Goal: Information Seeking & Learning: Learn about a topic

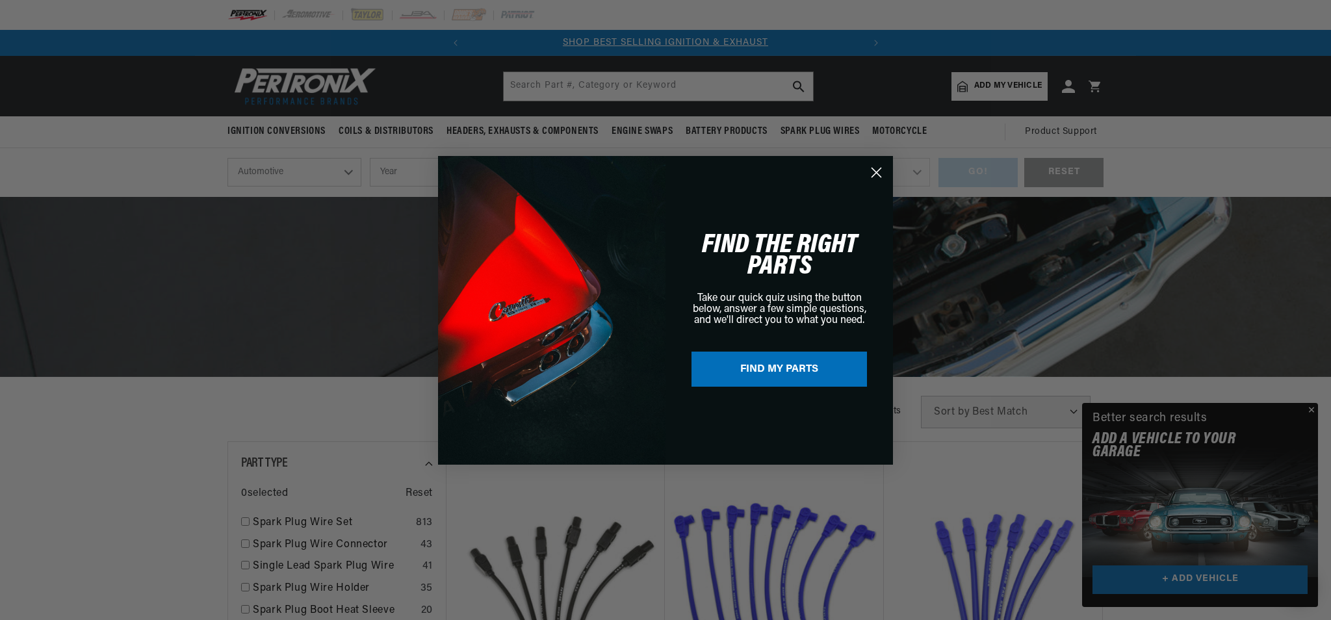
click at [878, 169] on circle "Close dialog" at bounding box center [876, 171] width 21 height 21
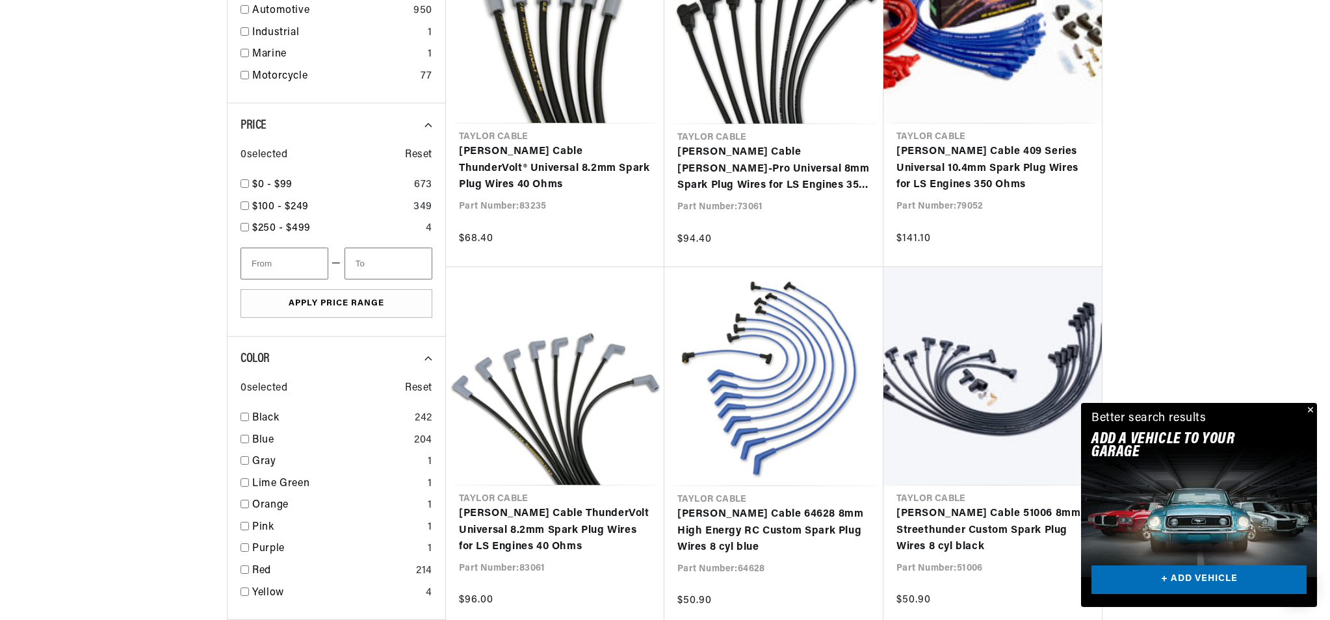
scroll to position [0, 394]
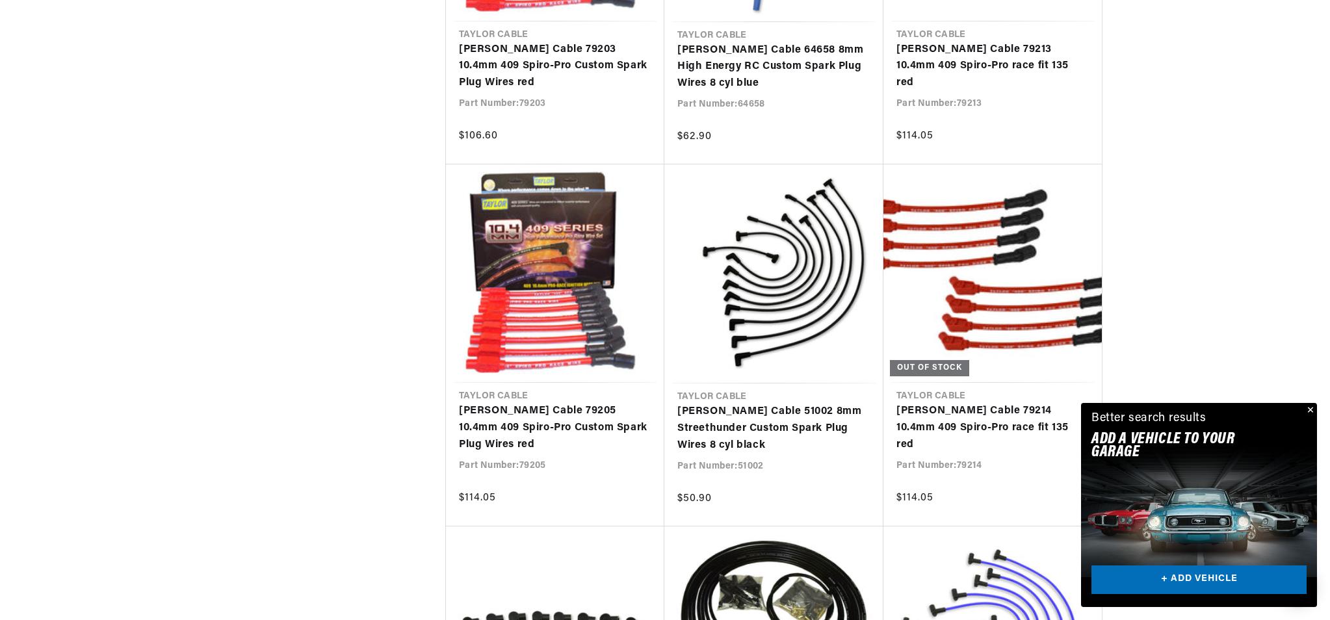
scroll to position [2788, 0]
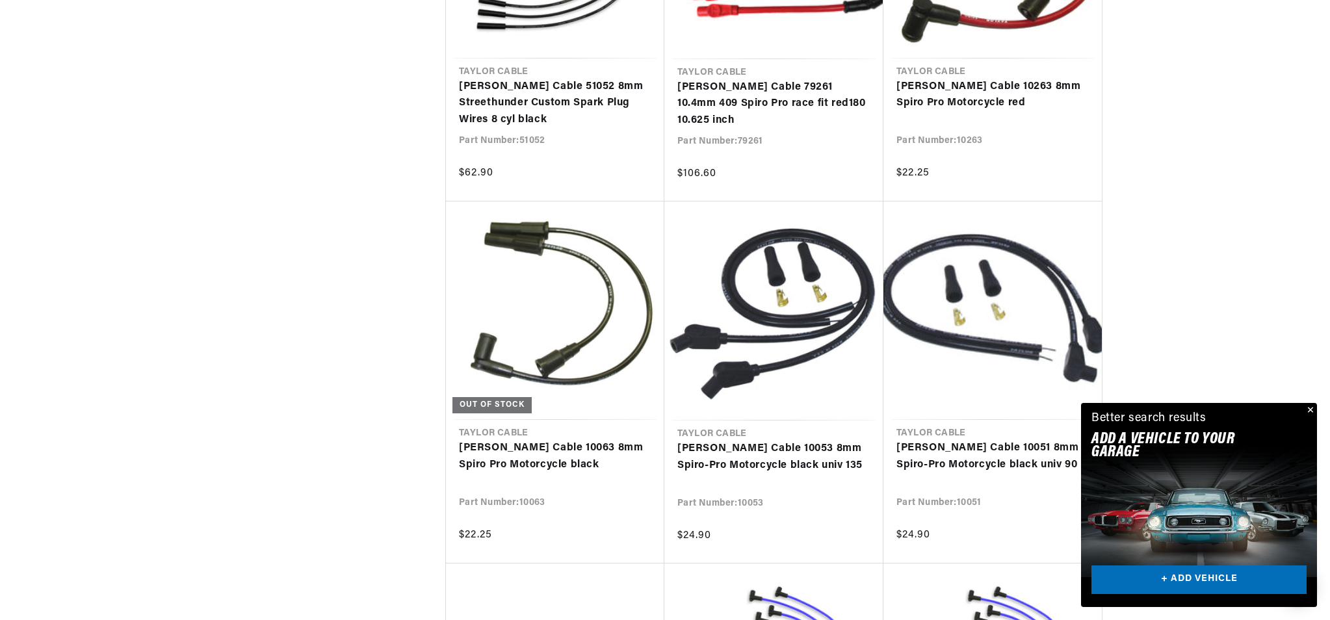
scroll to position [0, 394]
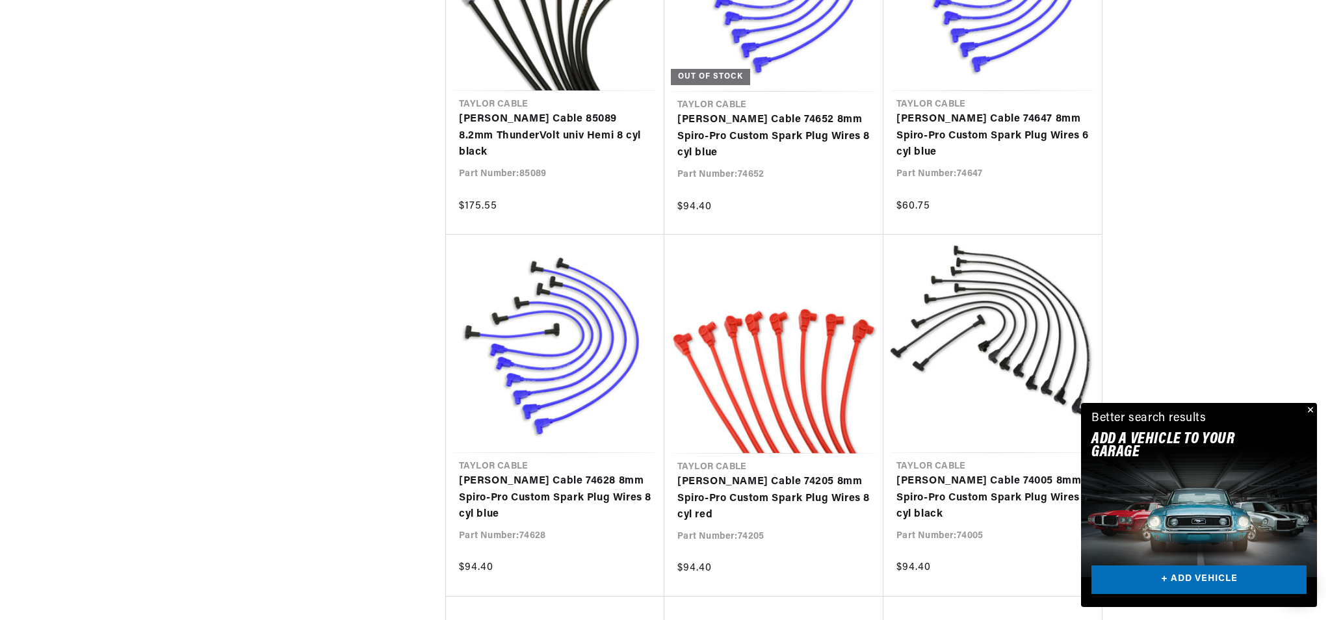
scroll to position [4610, 0]
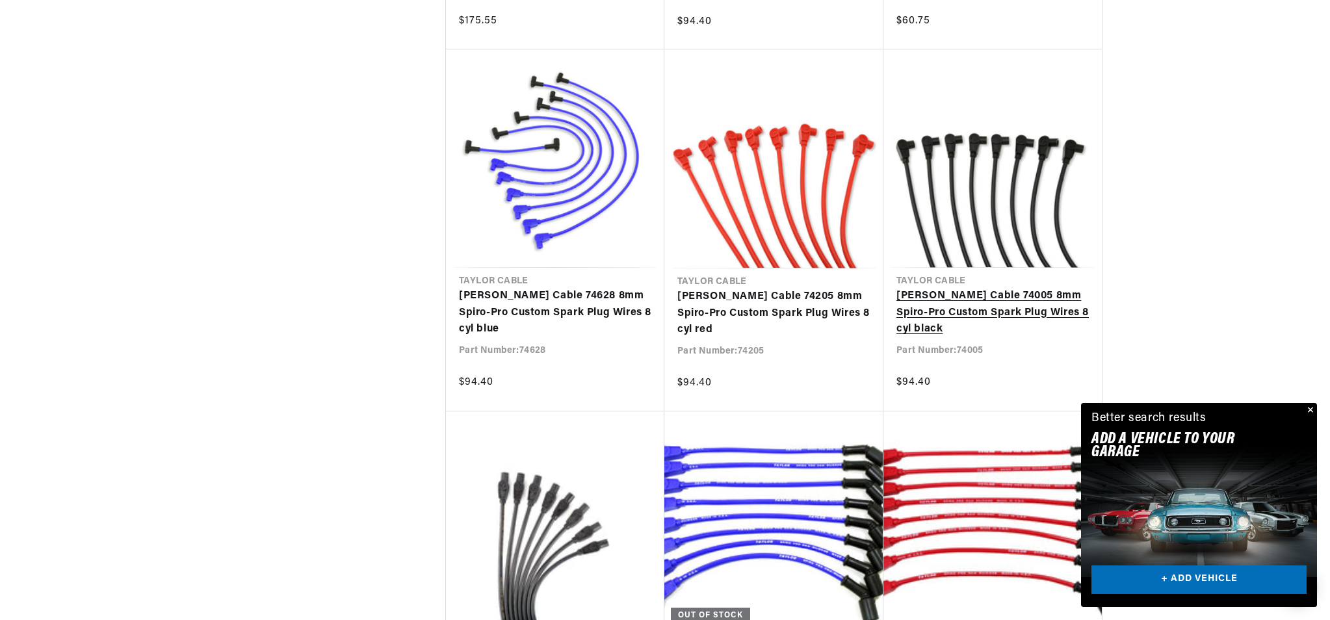
click at [982, 310] on link "Taylor Cable 74005 8mm Spiro-Pro Custom Spark Plug Wires 8 cyl black" at bounding box center [992, 313] width 192 height 50
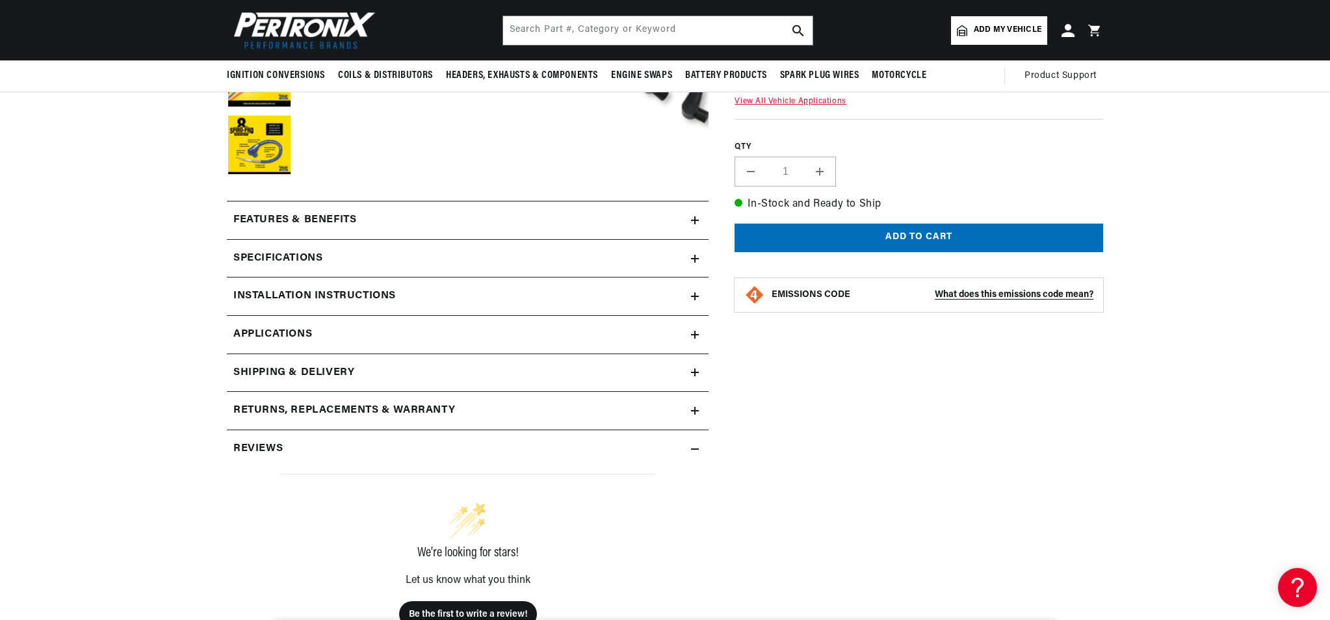
scroll to position [437, 0]
click at [285, 333] on span "Applications" at bounding box center [272, 335] width 79 height 17
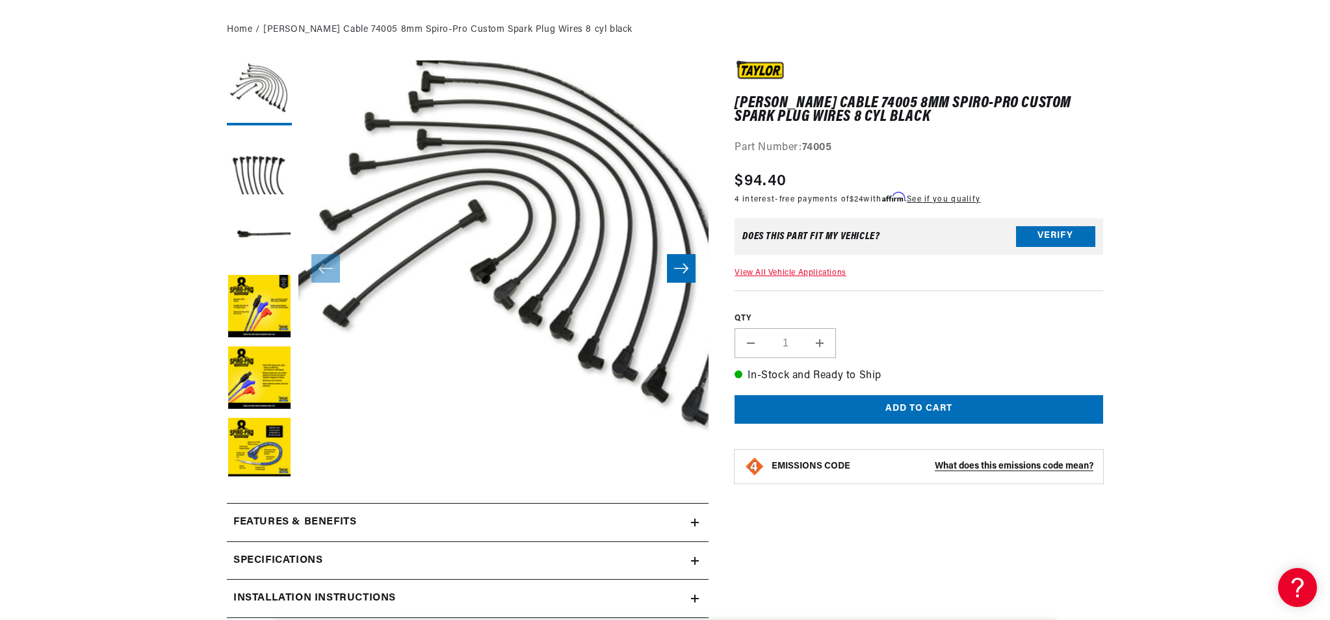
scroll to position [302, 0]
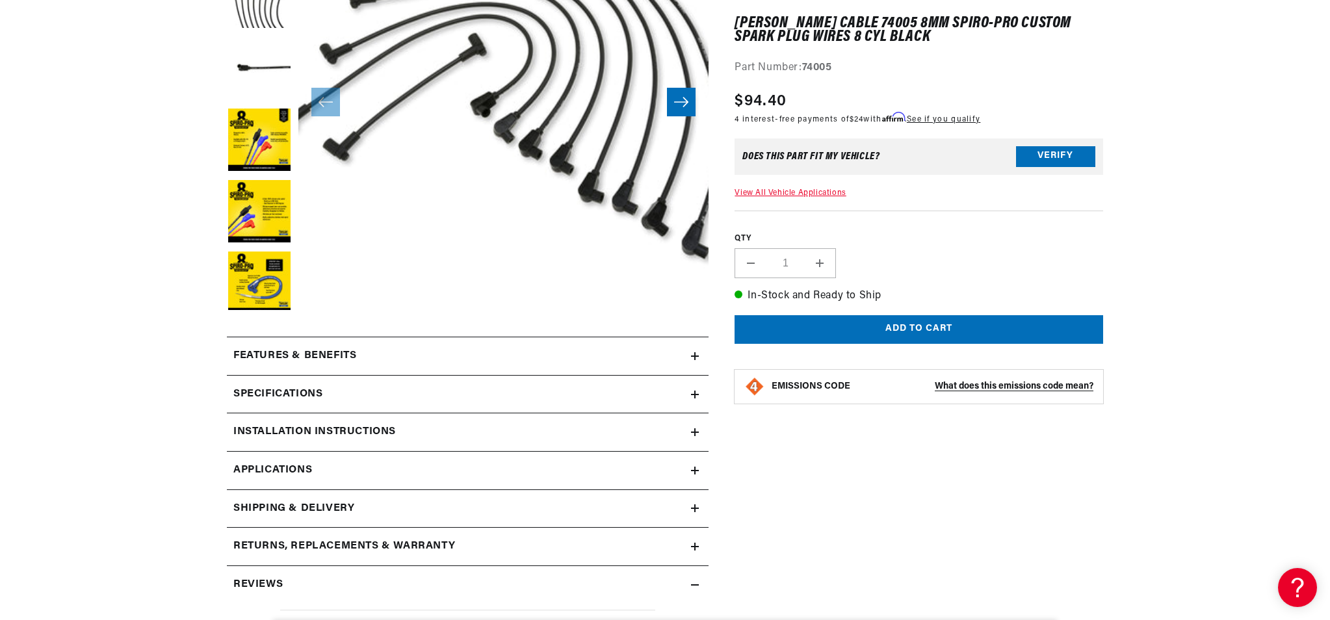
click at [289, 389] on h2 "Specifications" at bounding box center [277, 394] width 89 height 17
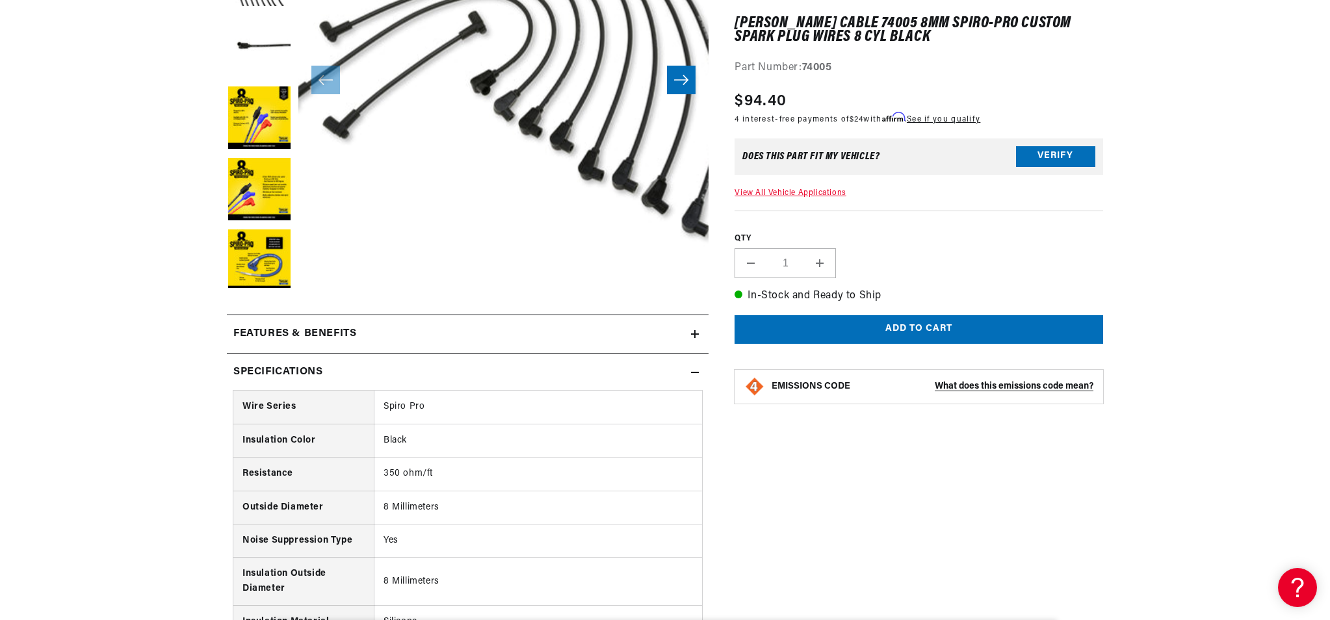
scroll to position [324, 0]
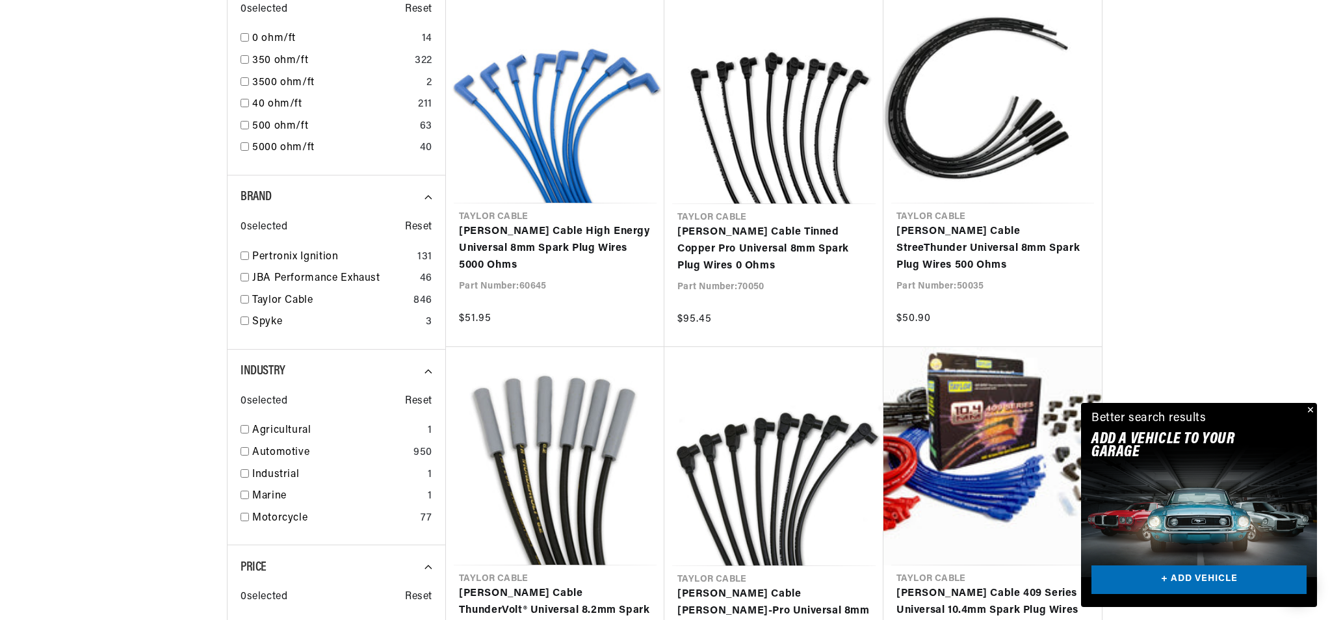
scroll to position [1002, 0]
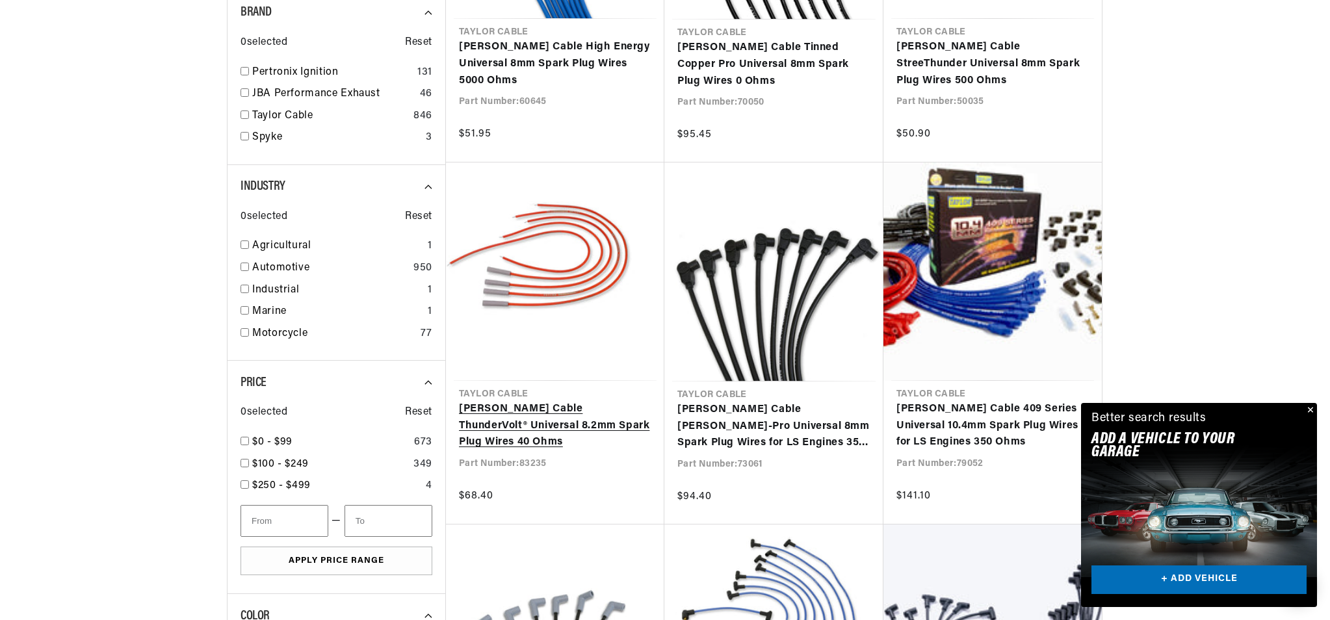
click at [535, 426] on link "Taylor Cable ThunderVolt® Universal 8.2mm Spark Plug Wires 40 Ohms" at bounding box center [555, 426] width 192 height 50
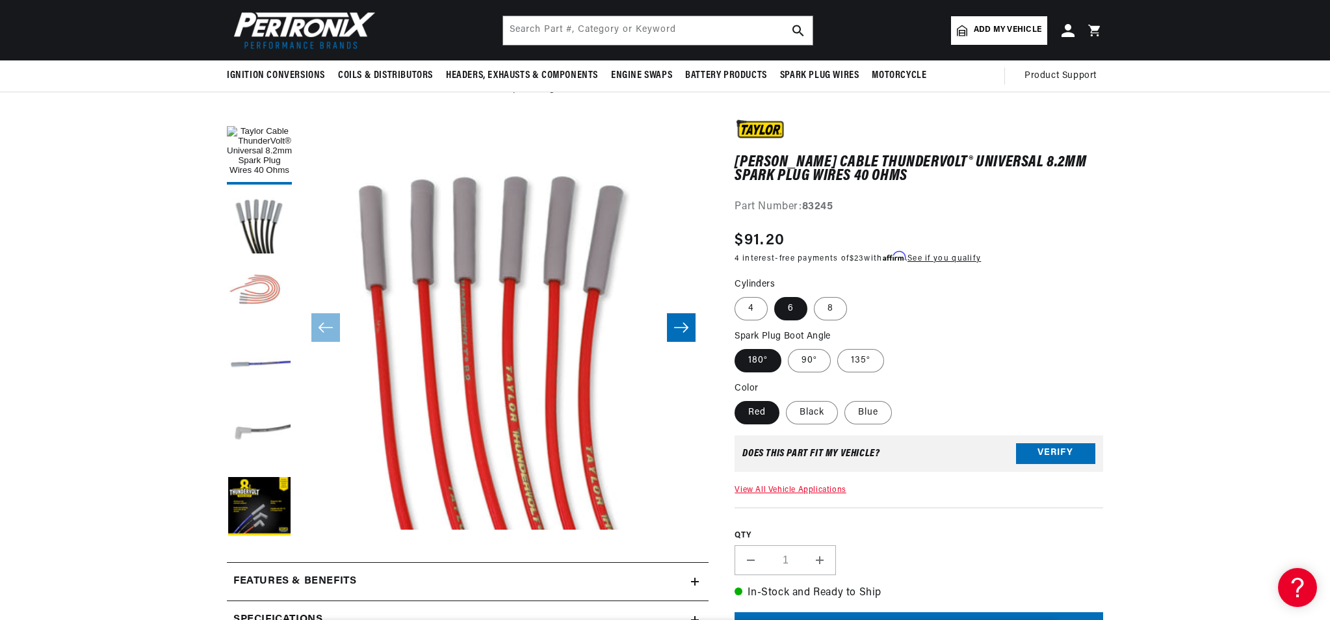
click at [262, 428] on button "Load image 5 in gallery view" at bounding box center [259, 437] width 65 height 65
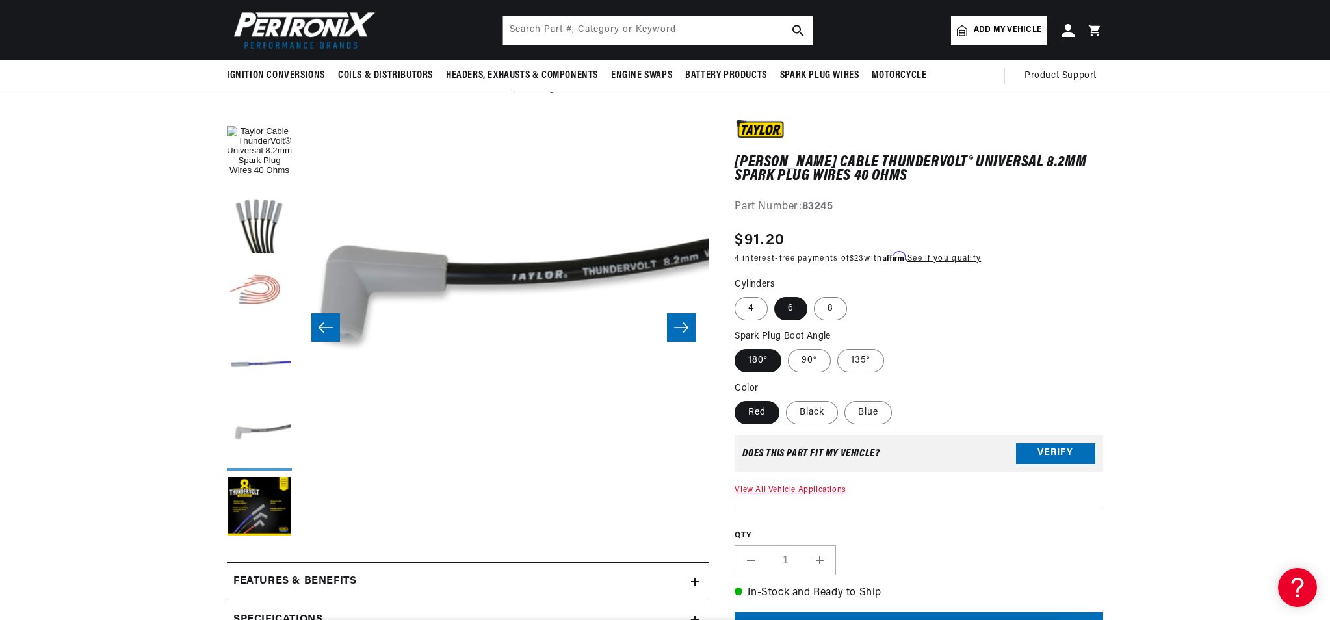
scroll to position [0, 1641]
click at [834, 302] on label "8" at bounding box center [830, 308] width 33 height 23
click at [814, 295] on input "8" at bounding box center [814, 294] width 1 height 1
radio input "true"
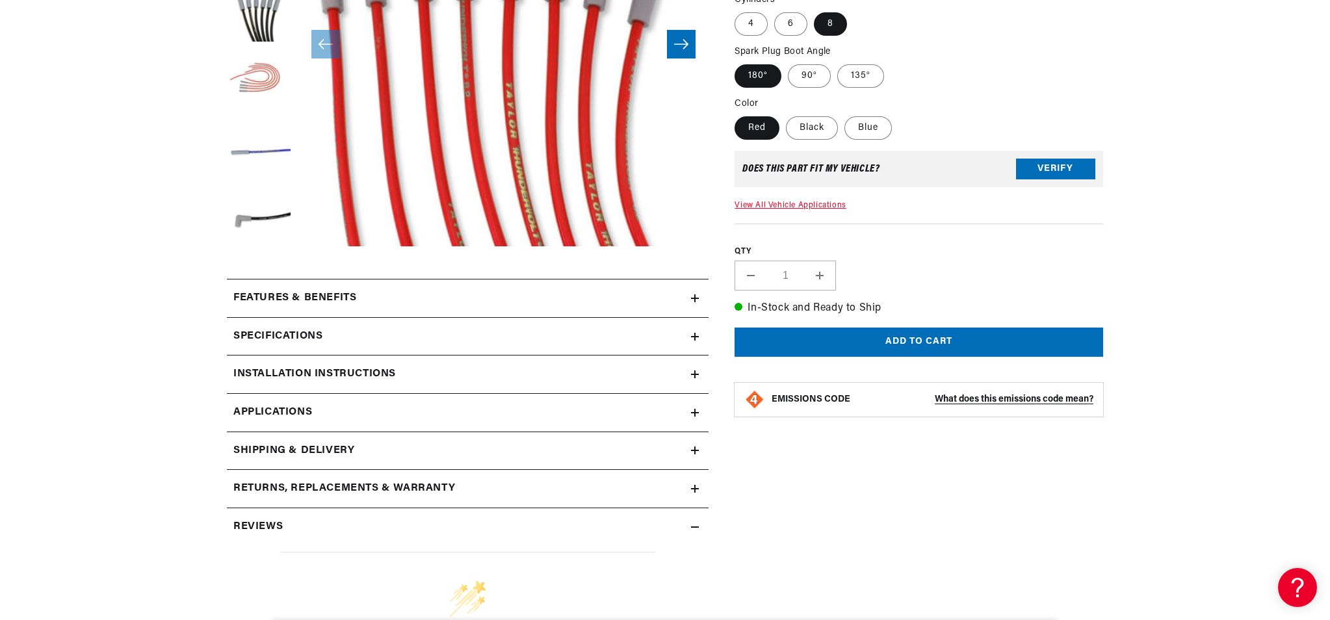
click at [283, 334] on h2 "Specifications" at bounding box center [277, 336] width 89 height 17
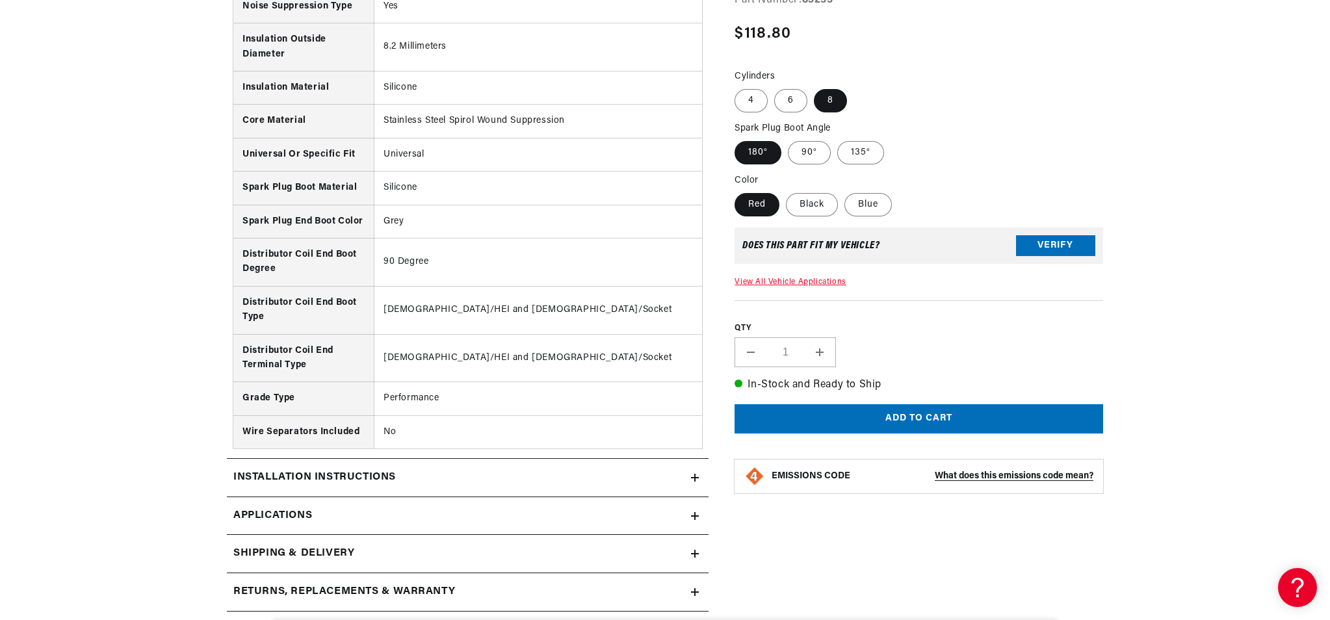
click at [304, 478] on h2 "Installation instructions" at bounding box center [314, 477] width 162 height 17
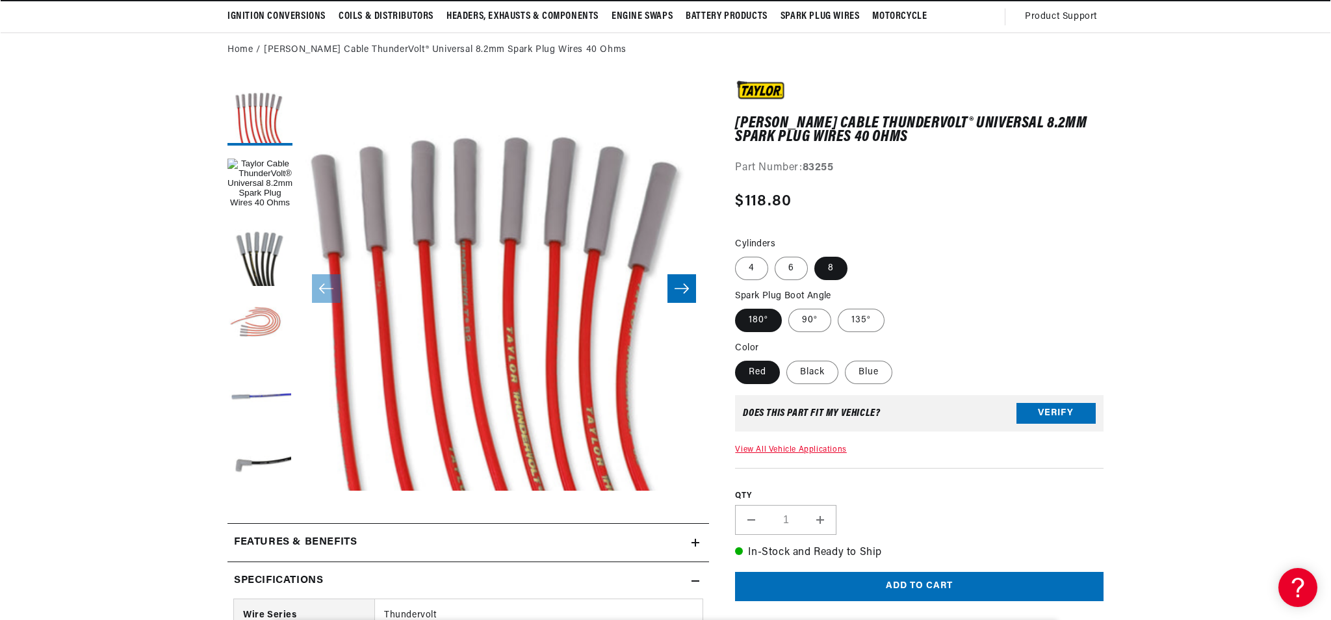
scroll to position [117, 0]
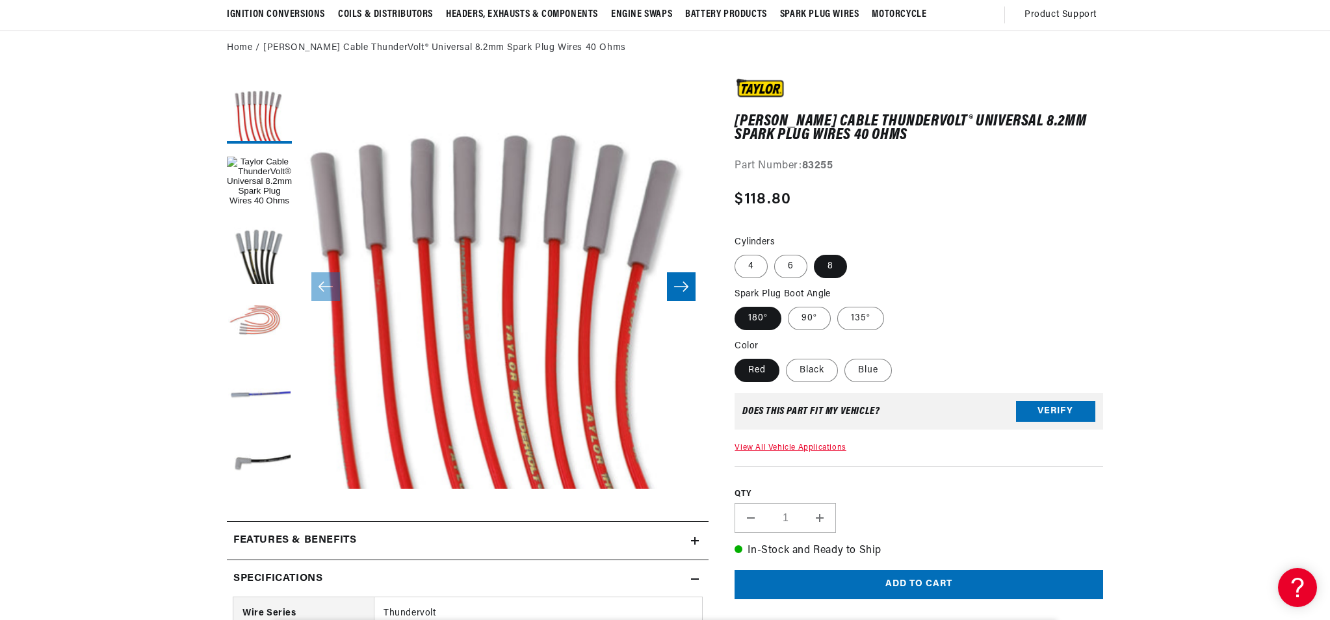
click at [257, 530] on button "Open media 19 in modal" at bounding box center [257, 530] width 0 height 0
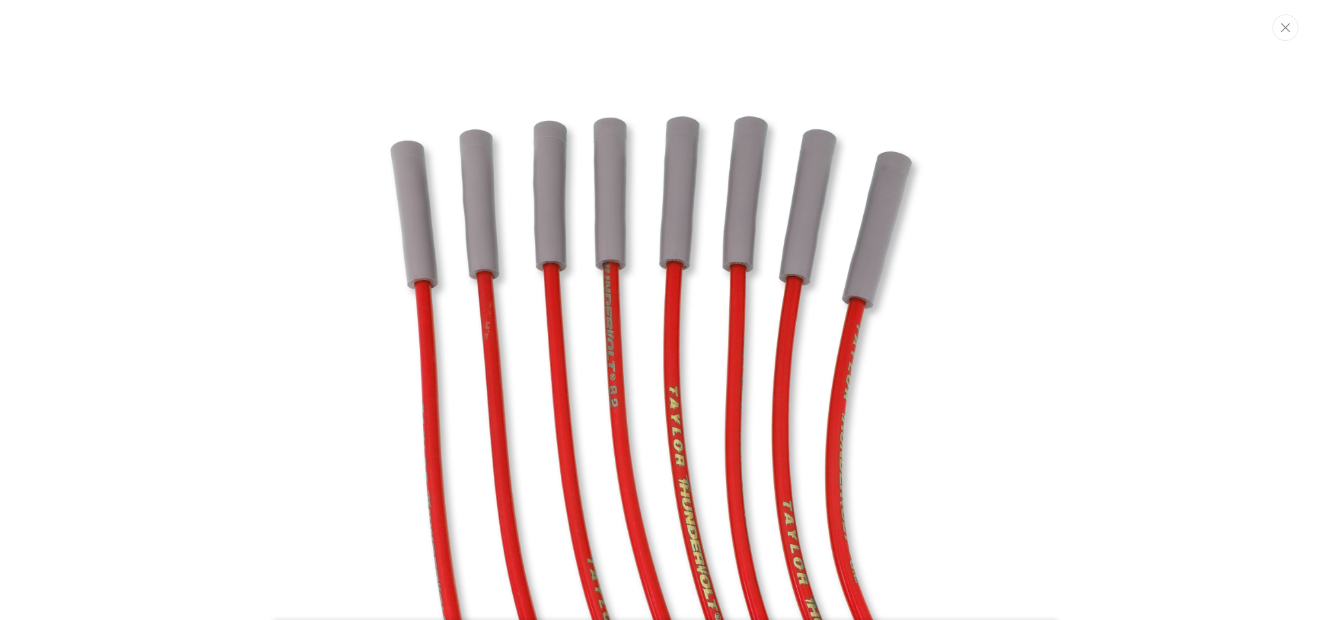
scroll to position [0, 0]
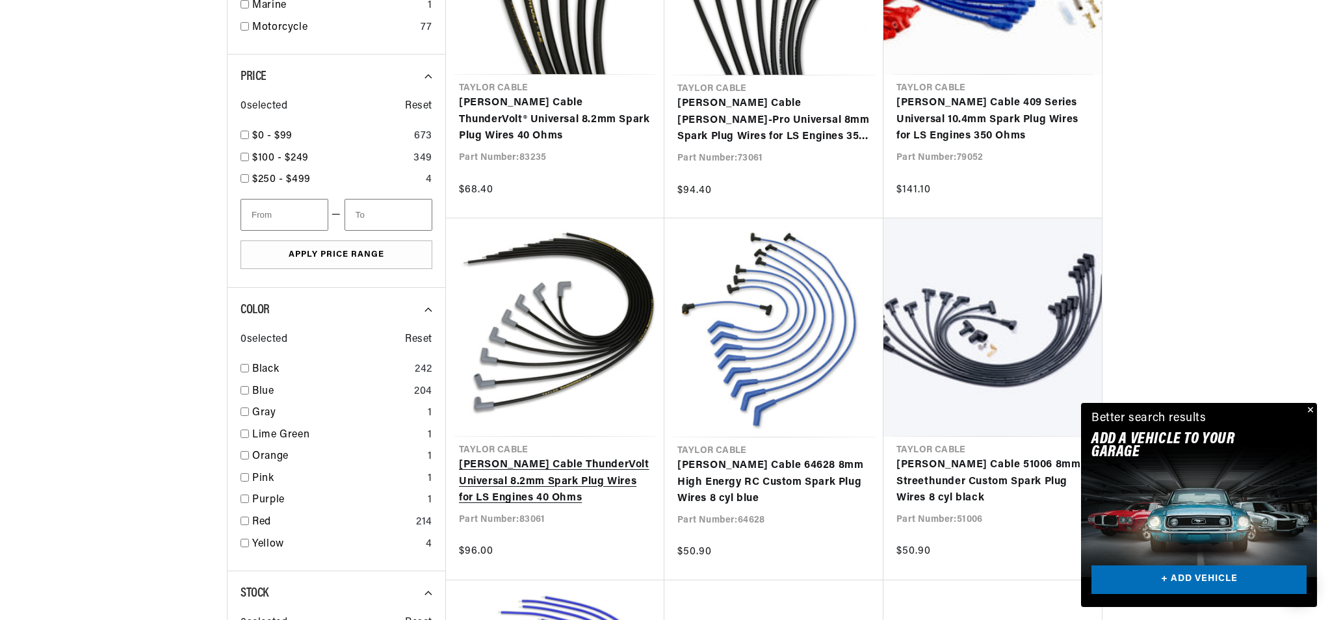
scroll to position [0, 394]
click at [549, 478] on link "Taylor Cable ThunderVolt Universal 8.2mm Spark Plug Wires for LS Engines 40 Ohms" at bounding box center [555, 482] width 192 height 50
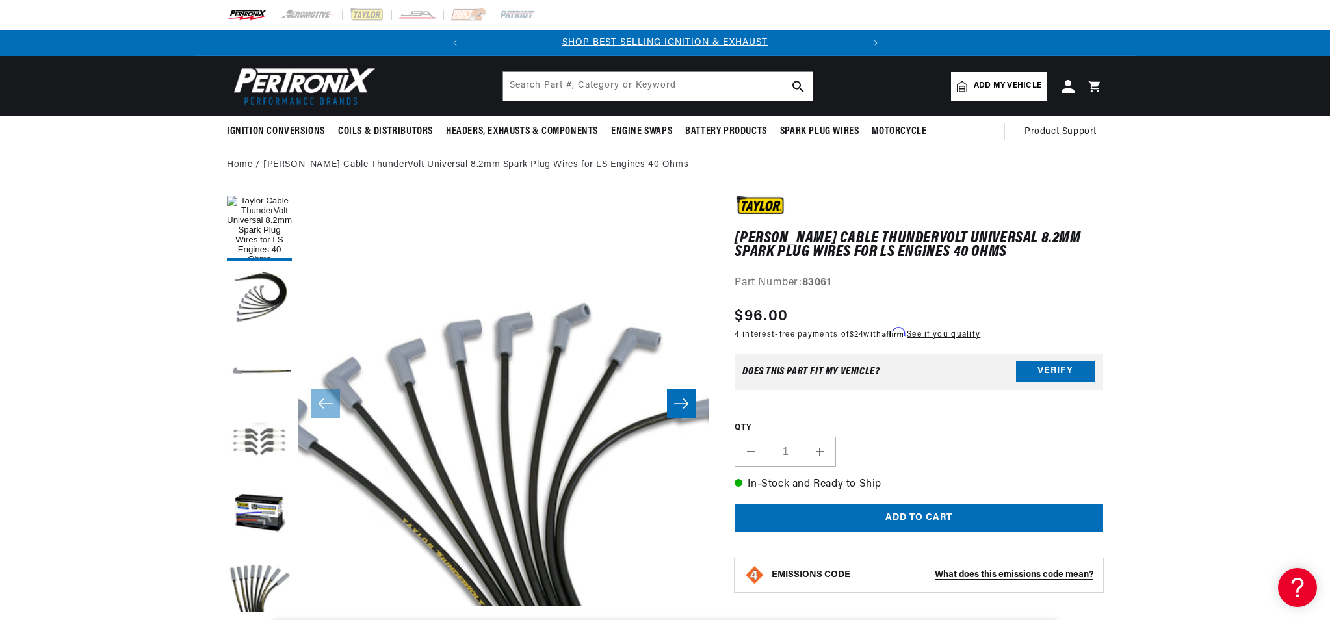
click at [271, 444] on button "Load image 4 in gallery view" at bounding box center [259, 442] width 65 height 65
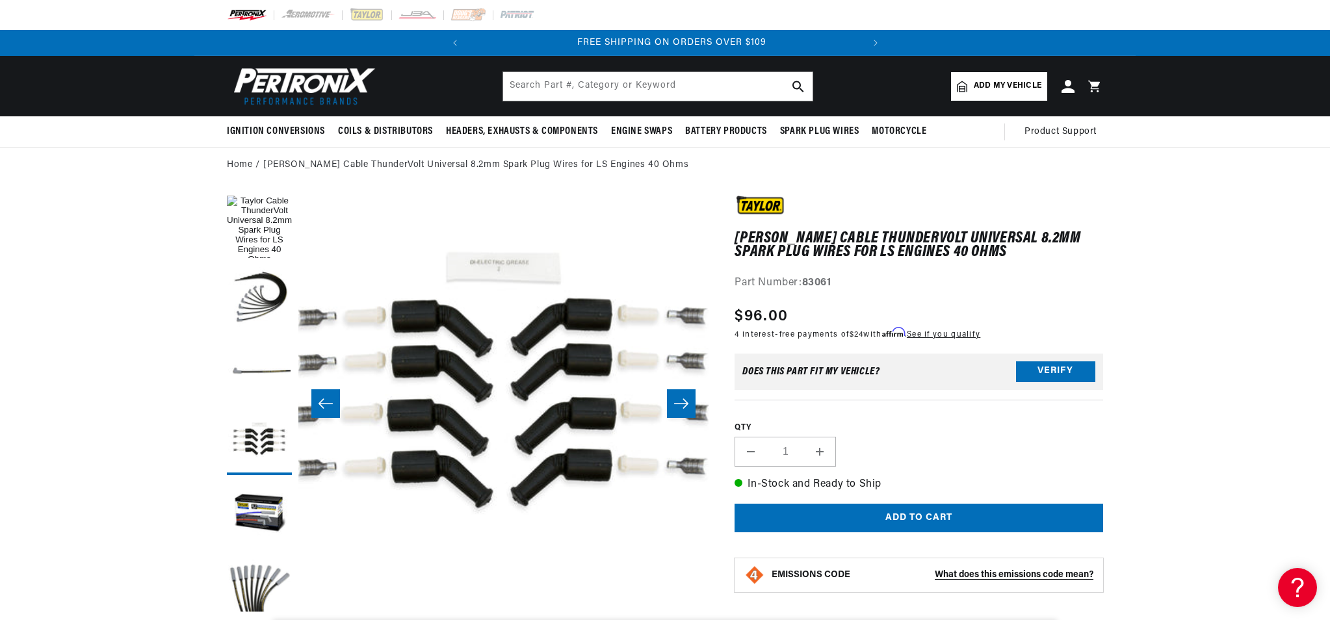
scroll to position [0, 394]
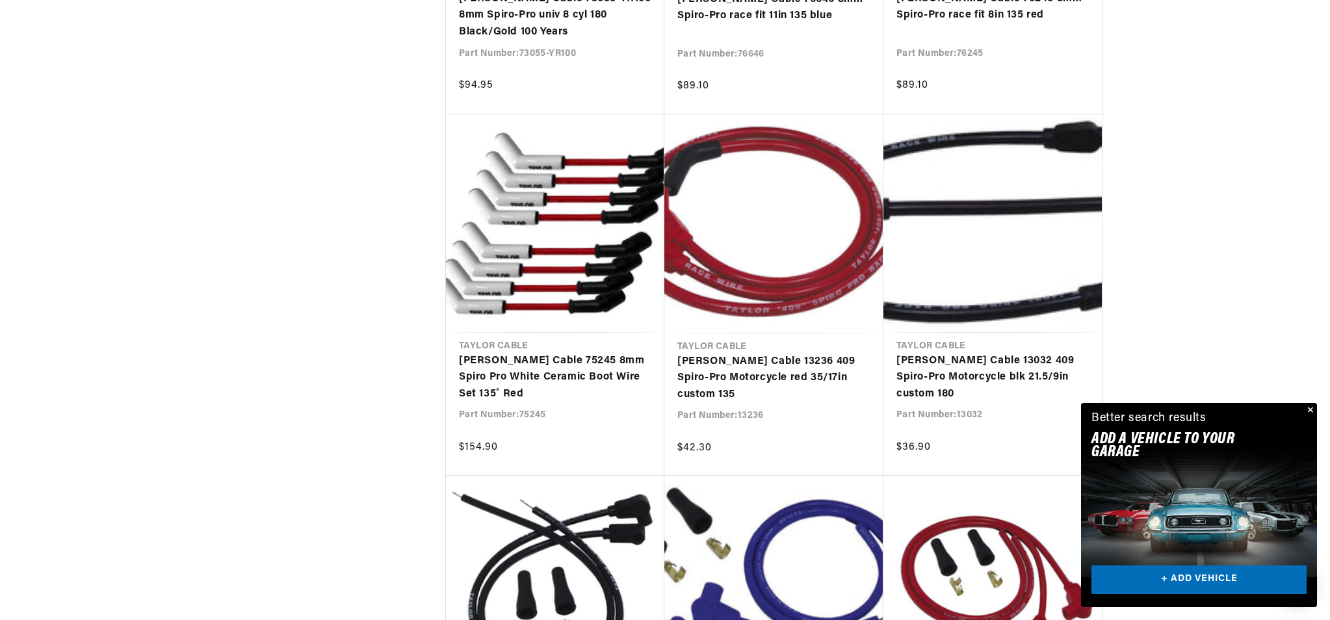
click at [1311, 406] on button "Close" at bounding box center [1309, 411] width 16 height 16
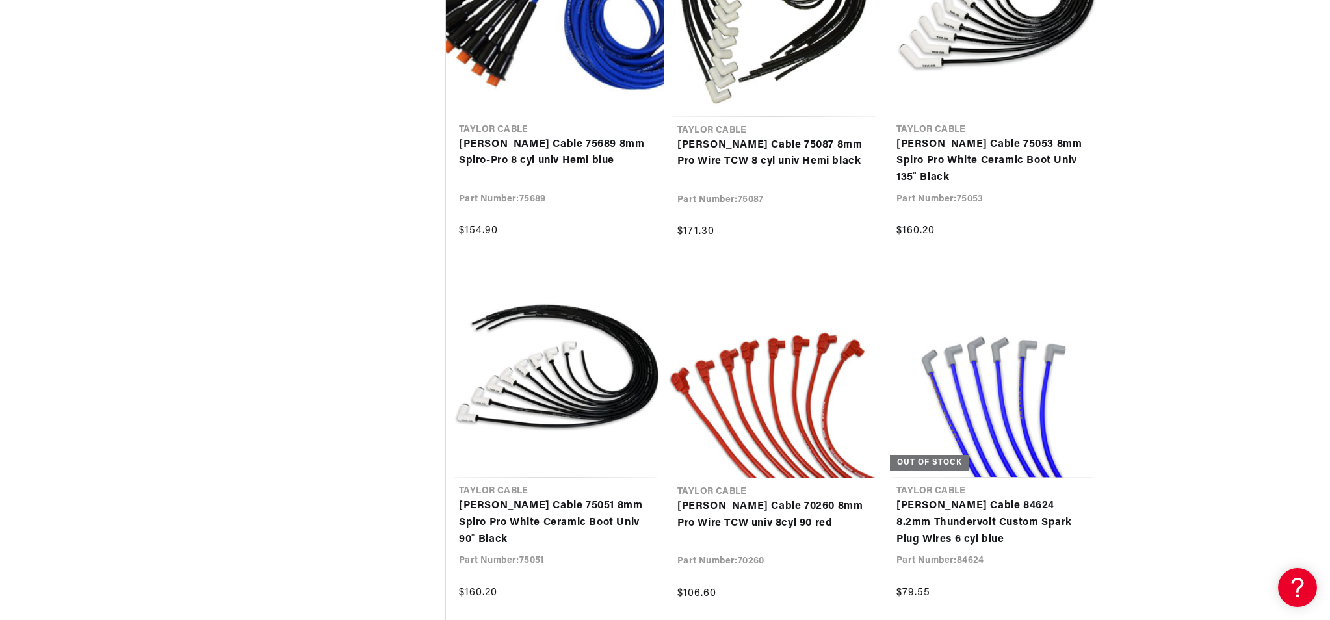
scroll to position [7109, 0]
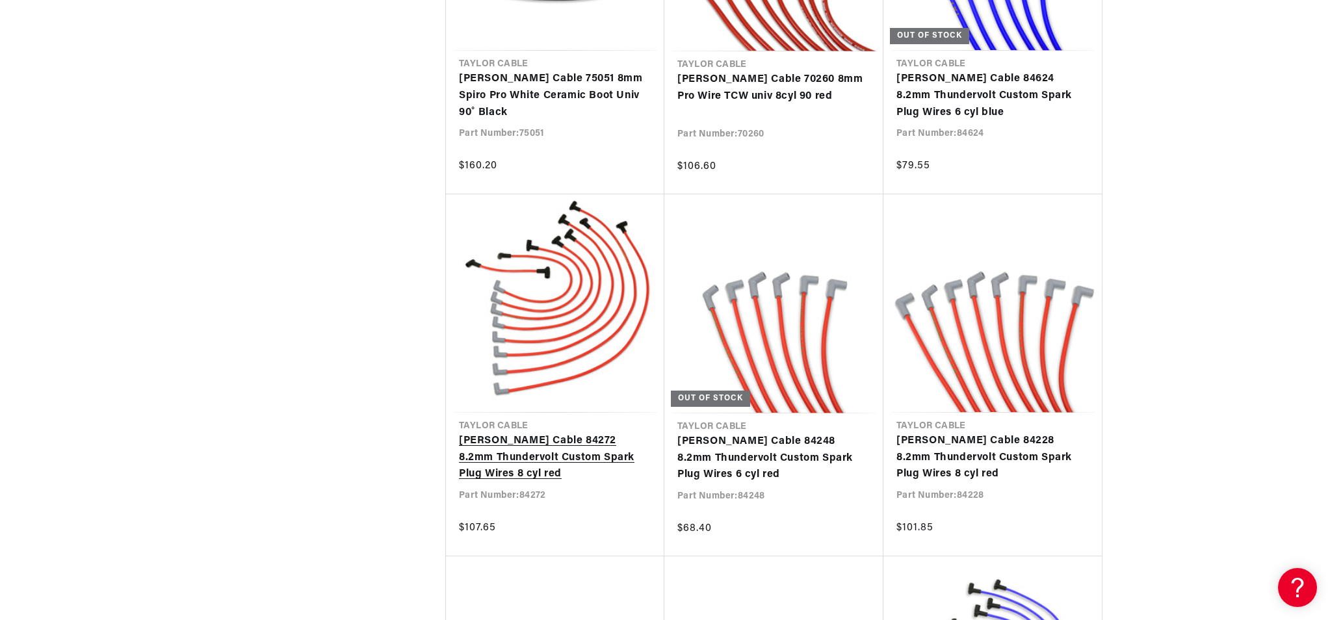
click at [567, 456] on link "[PERSON_NAME] Cable 84272 8.2mm Thundervolt Custom Spark Plug Wires 8 cyl red" at bounding box center [555, 458] width 192 height 50
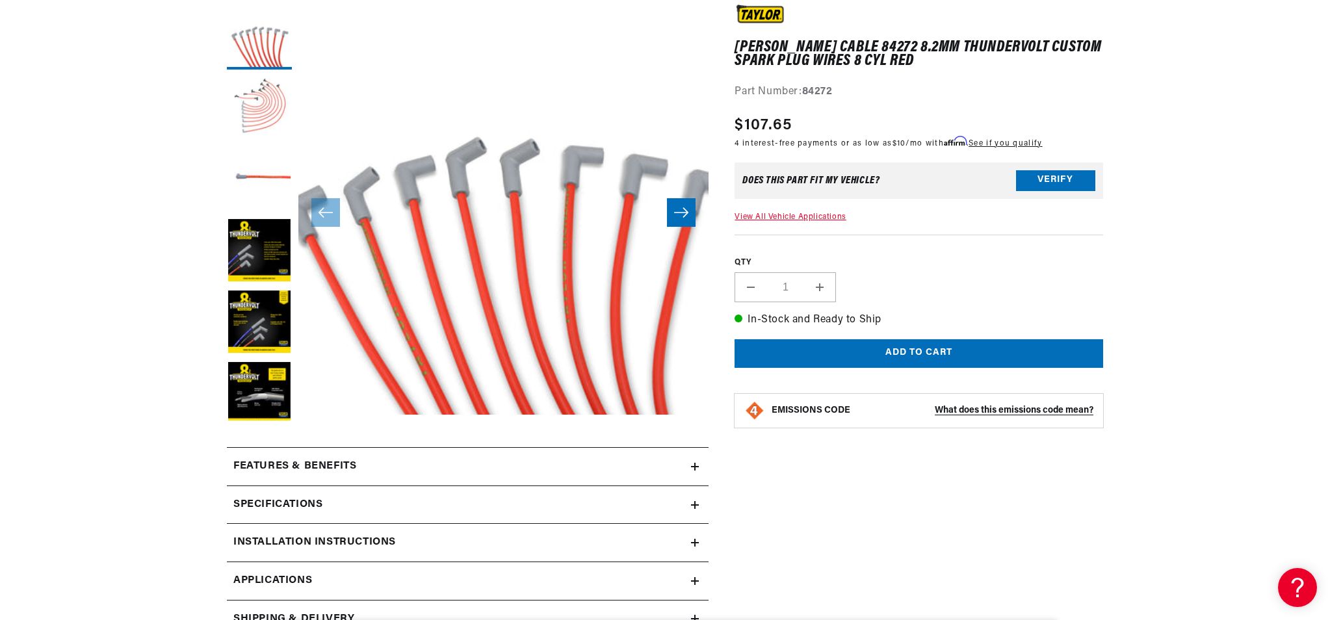
scroll to position [0, 394]
click at [247, 114] on button "Load image 2 in gallery view" at bounding box center [259, 108] width 65 height 65
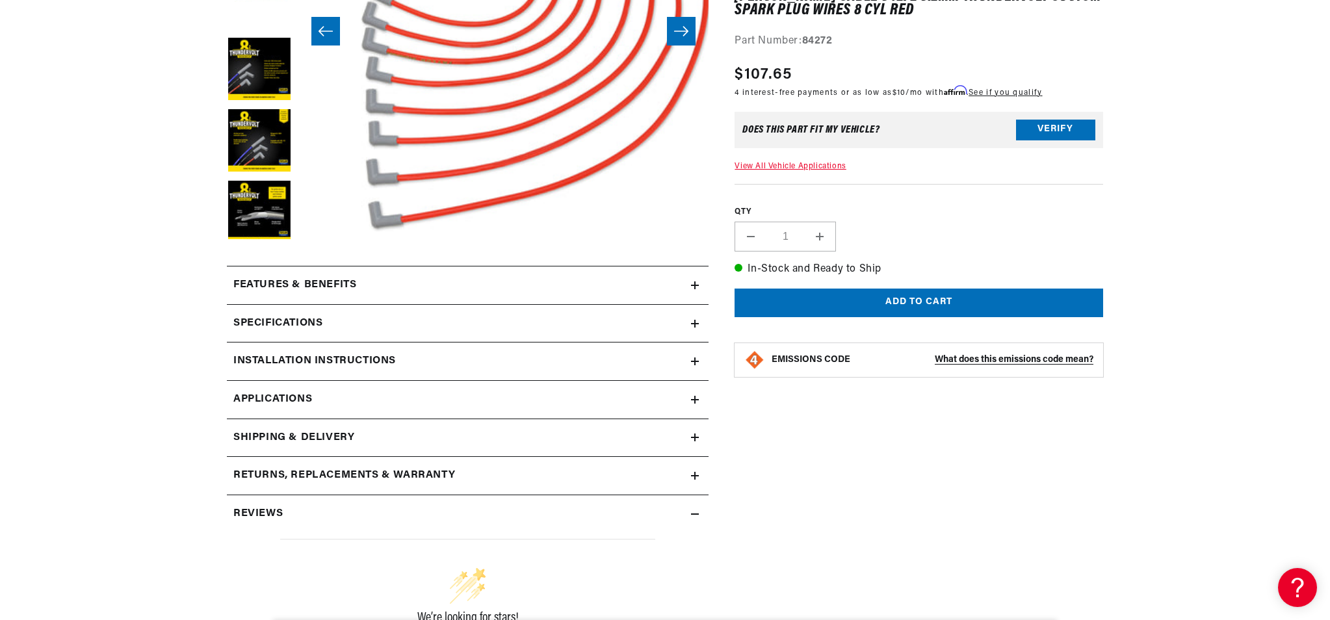
scroll to position [0, 0]
click at [253, 320] on h2 "Specifications" at bounding box center [277, 323] width 89 height 17
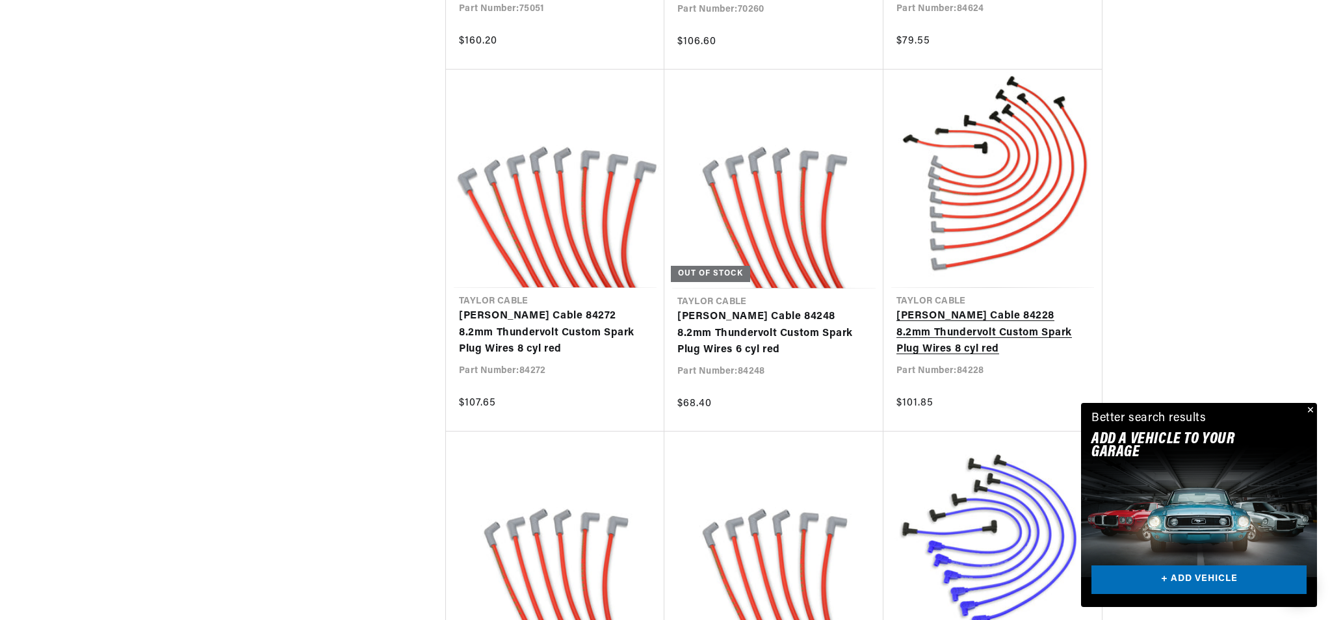
click at [977, 329] on link "Taylor Cable 84228 8.2mm Thundervolt Custom Spark Plug Wires 8 cyl red" at bounding box center [992, 333] width 192 height 50
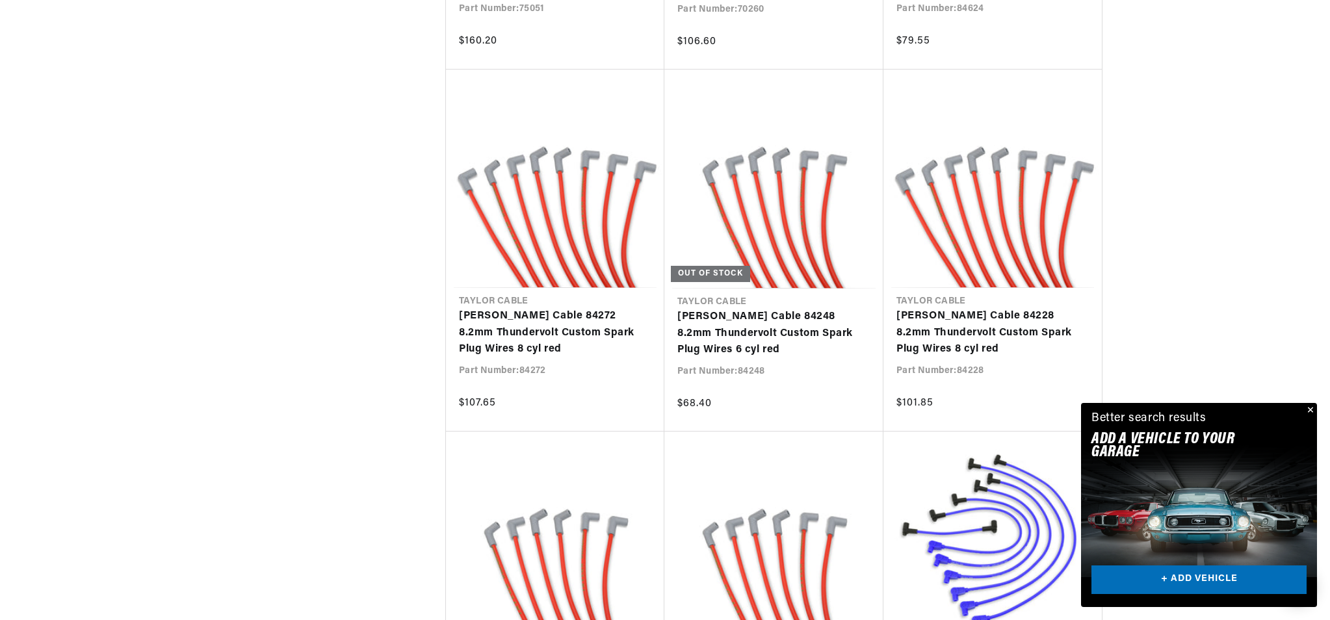
scroll to position [0, 394]
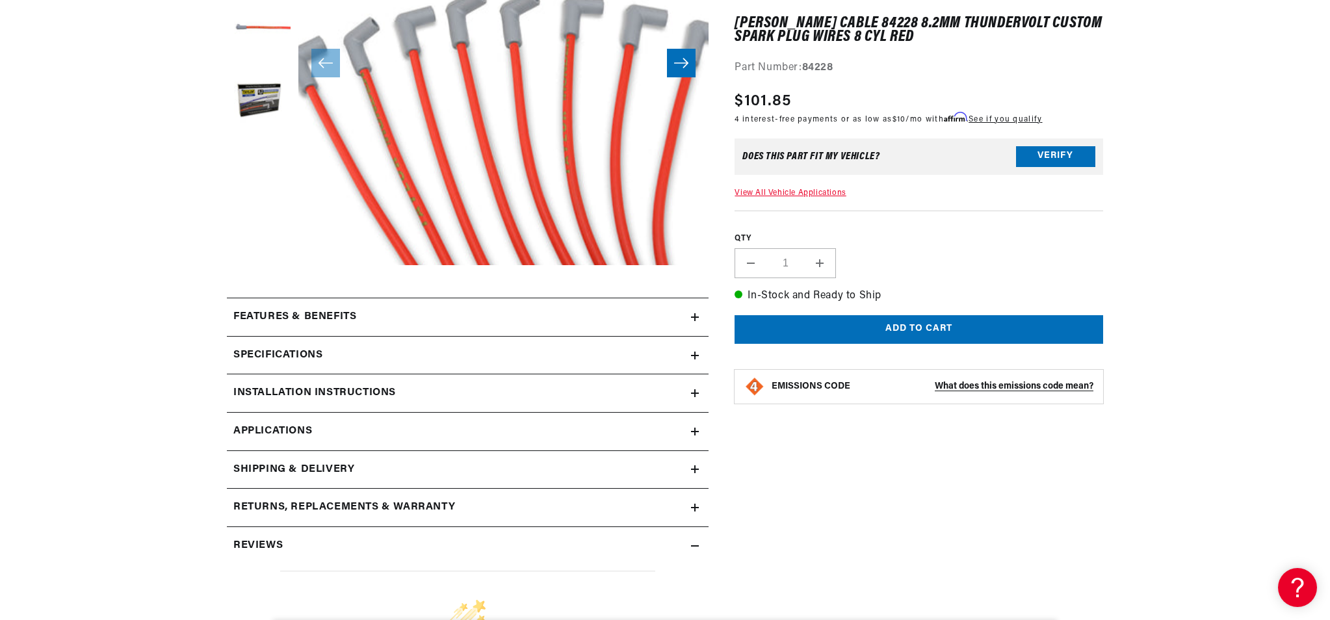
scroll to position [0, 394]
click at [304, 349] on h2 "Specifications" at bounding box center [277, 355] width 89 height 17
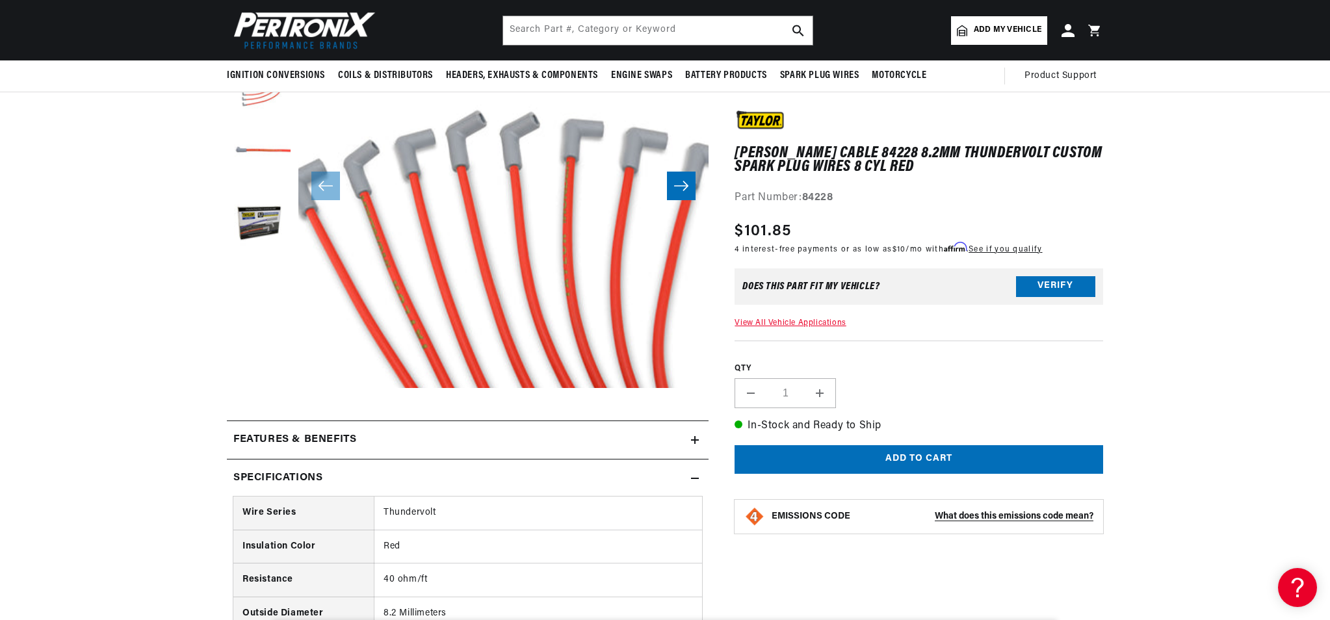
scroll to position [107, 0]
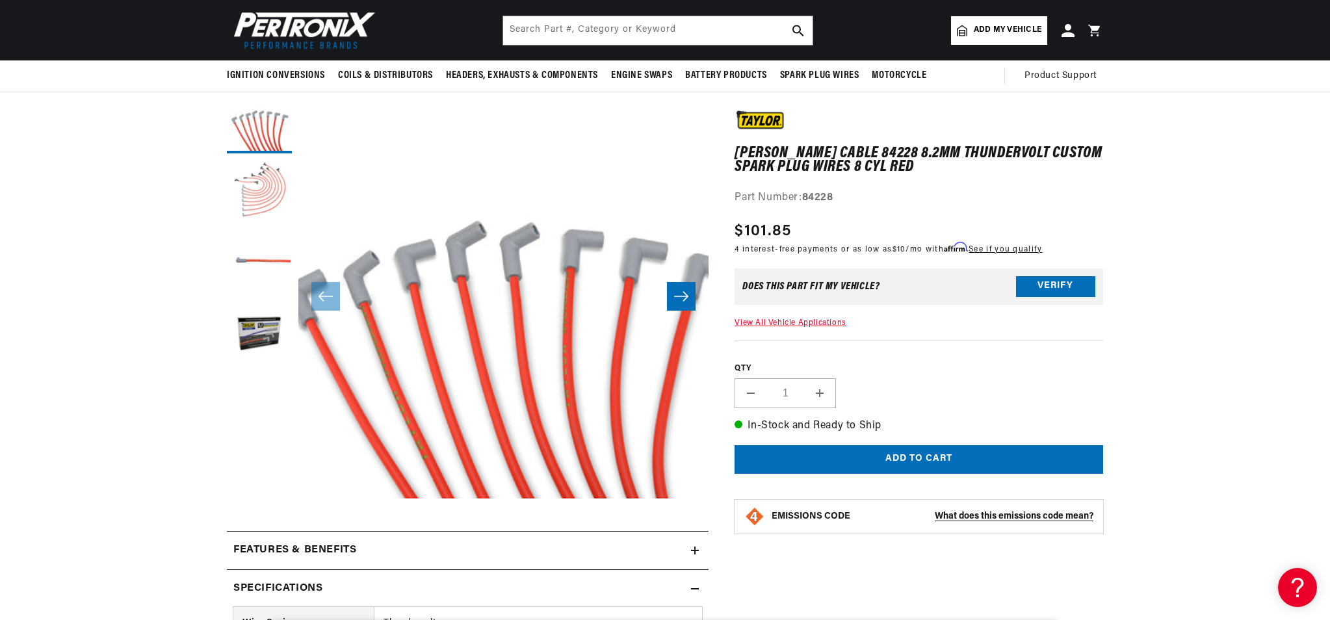
click at [252, 182] on button "Load image 2 in gallery view" at bounding box center [259, 192] width 65 height 65
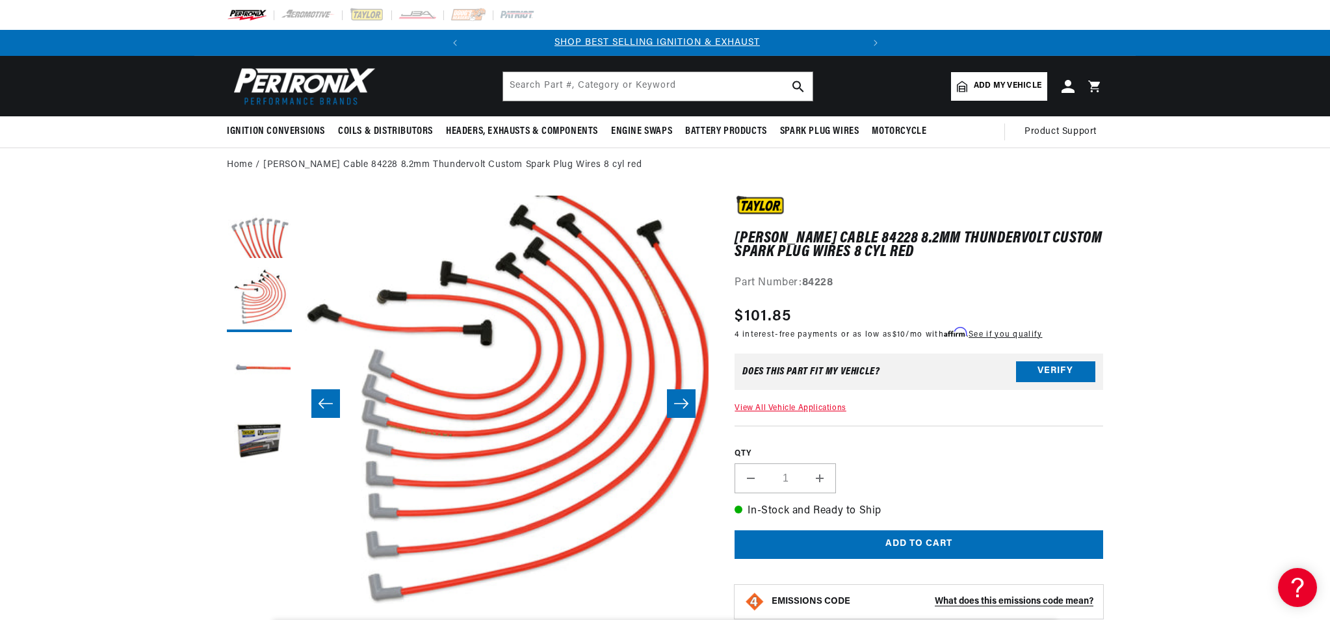
scroll to position [0, 0]
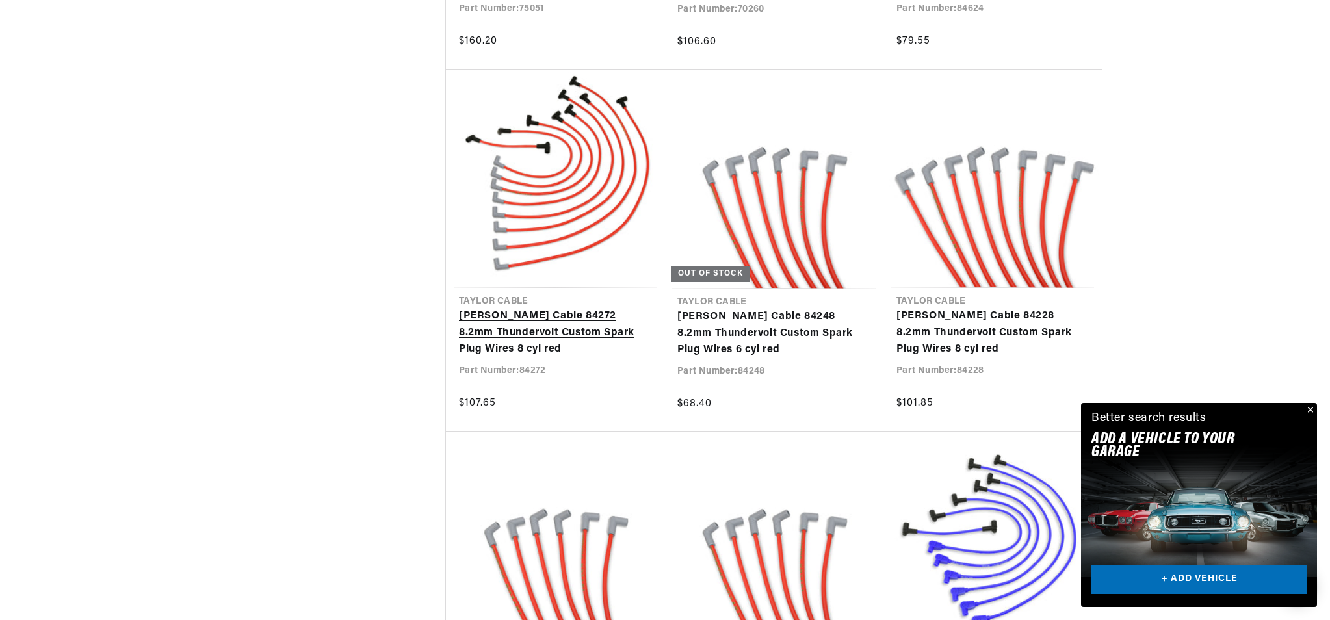
click at [541, 328] on link "[PERSON_NAME] Cable 84272 8.2mm Thundervolt Custom Spark Plug Wires 8 cyl red" at bounding box center [555, 333] width 192 height 50
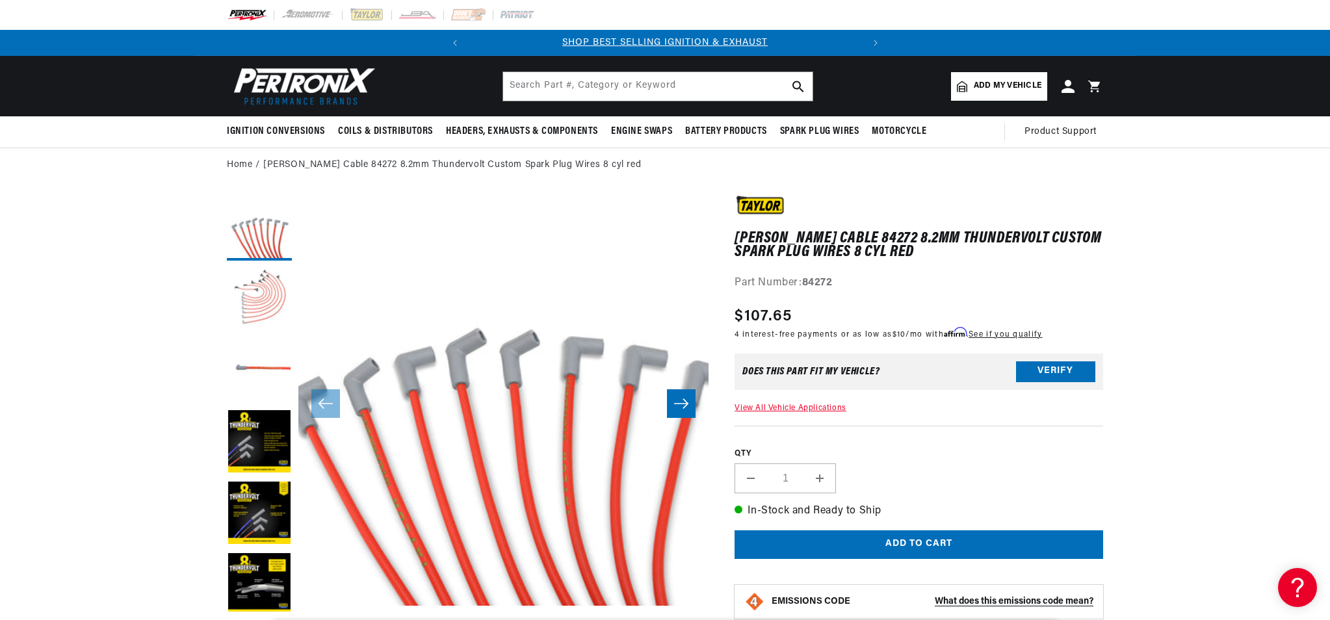
click at [272, 281] on button "Load image 2 in gallery view" at bounding box center [259, 299] width 65 height 65
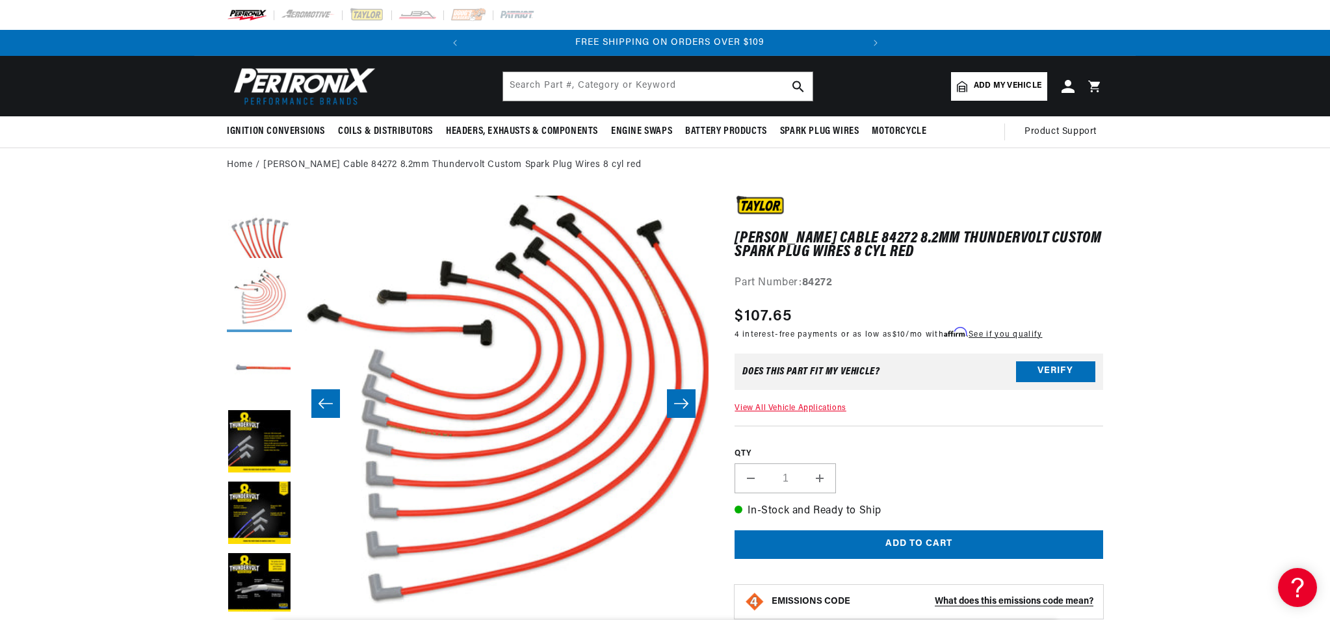
scroll to position [0, 394]
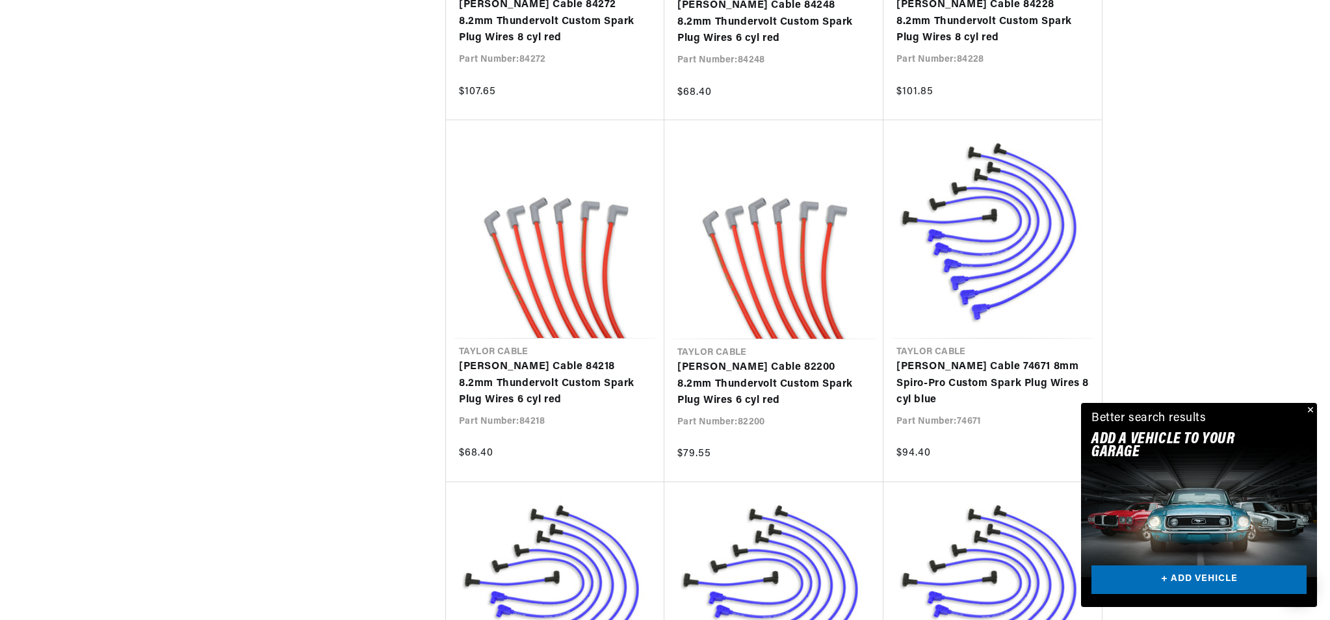
scroll to position [0, 394]
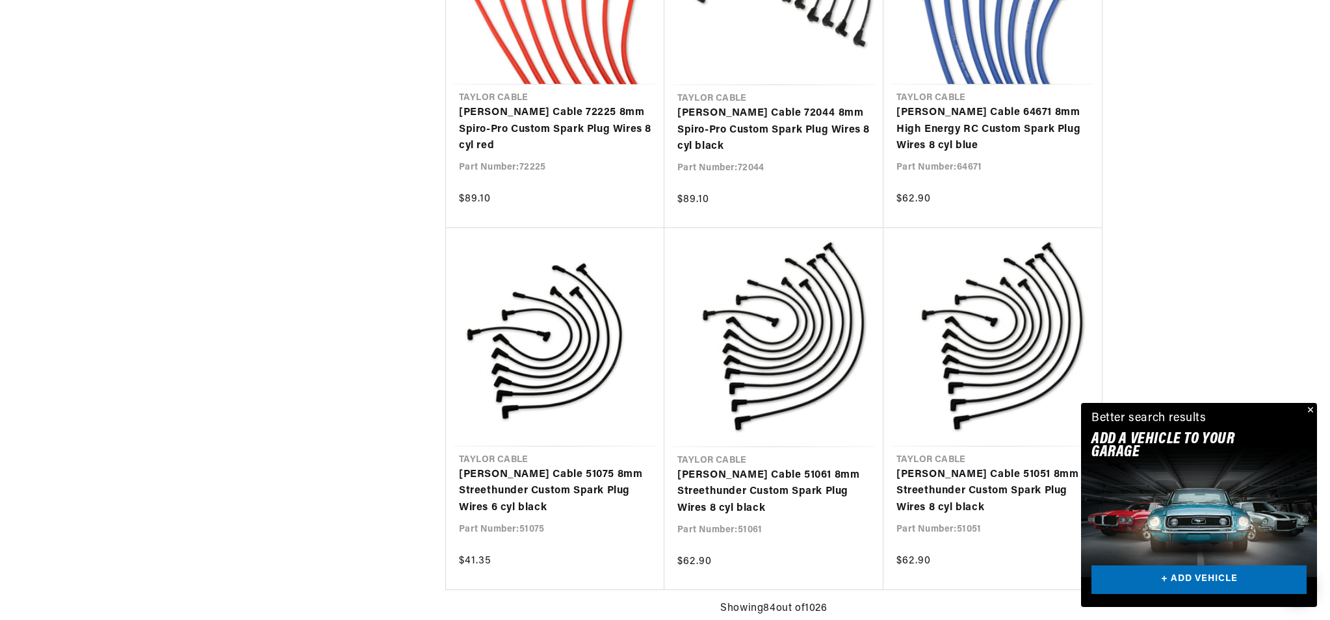
scroll to position [0, 344]
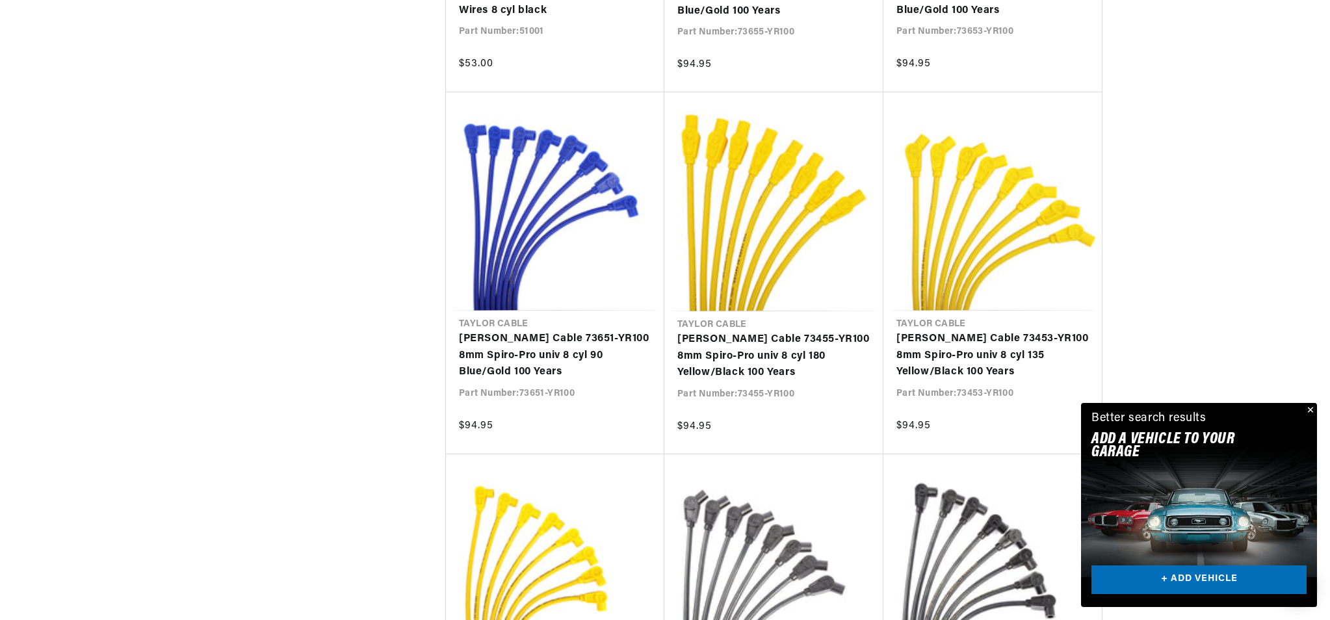
scroll to position [11078, 0]
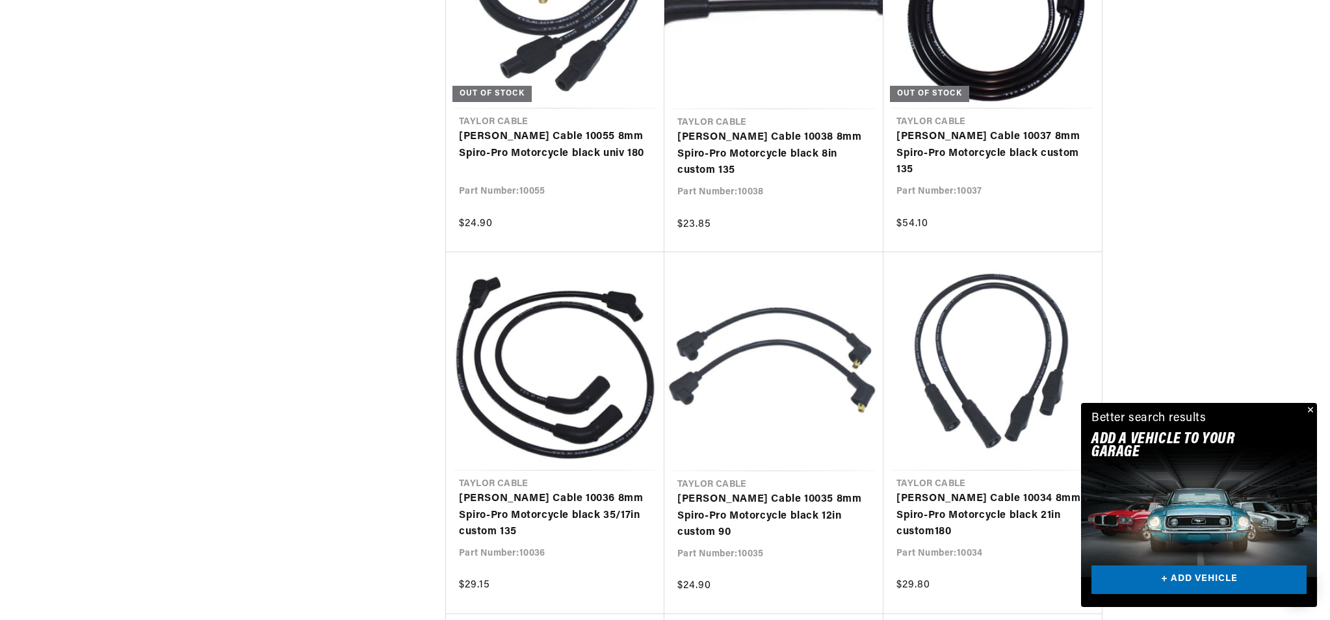
click at [1308, 405] on button "Close" at bounding box center [1309, 411] width 16 height 16
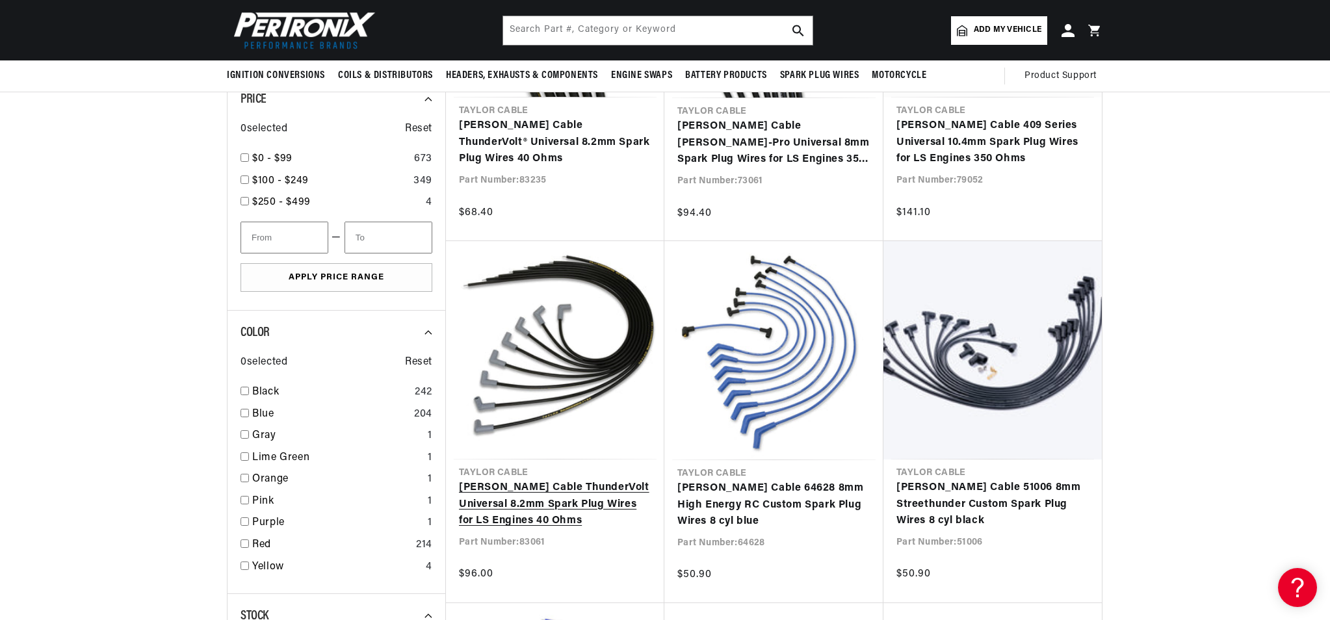
click at [547, 498] on link "Taylor Cable ThunderVolt Universal 8.2mm Spark Plug Wires for LS Engines 40 Ohms" at bounding box center [555, 505] width 192 height 50
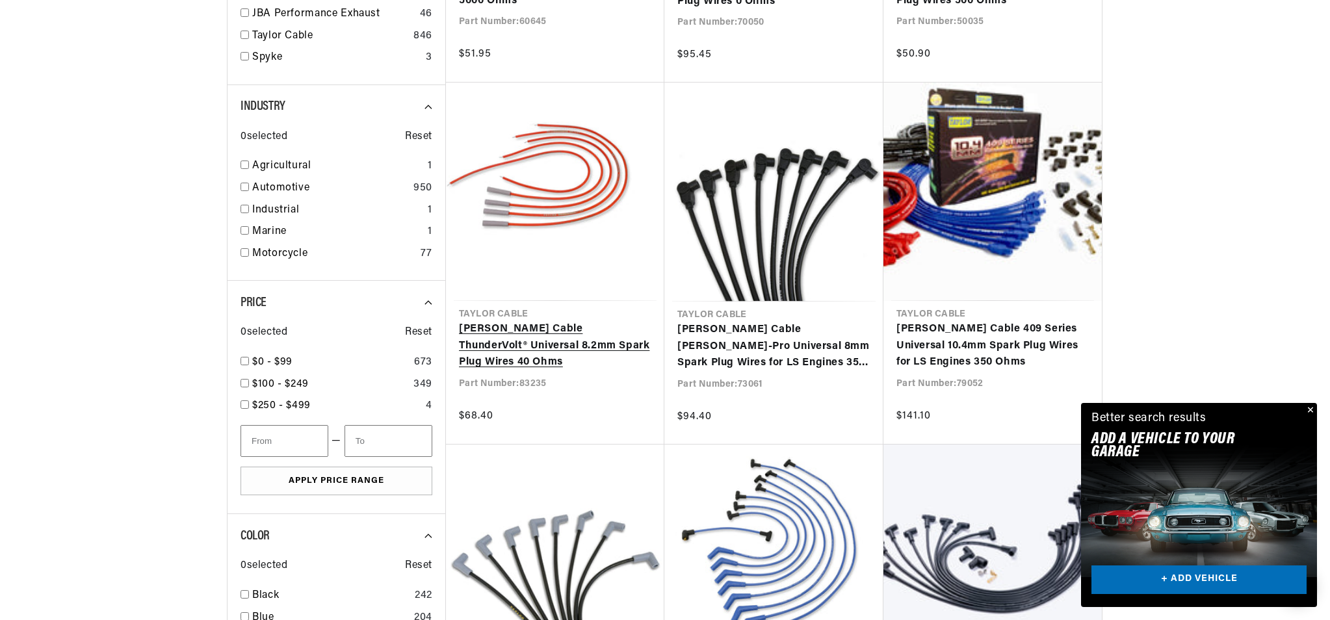
scroll to position [0, 394]
click at [530, 337] on link "[PERSON_NAME] Cable ThunderVolt® Universal 8.2mm Spark Plug Wires 40 Ohms" at bounding box center [555, 346] width 192 height 50
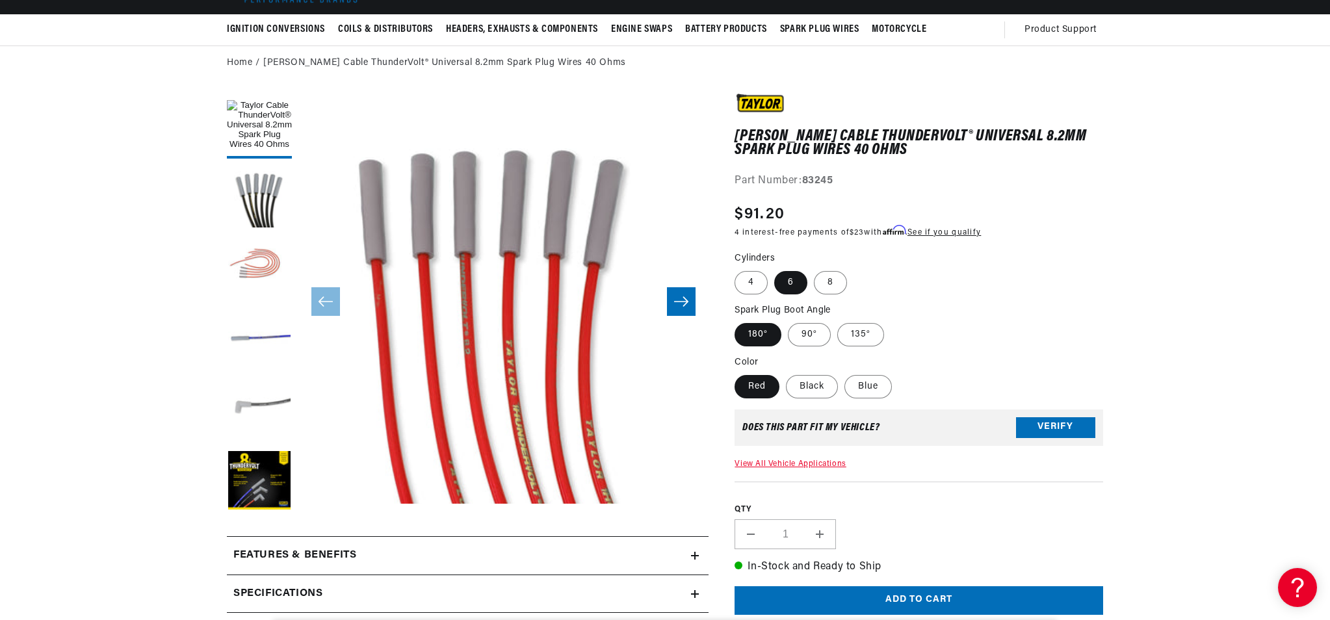
click at [263, 410] on button "Load image 5 in gallery view" at bounding box center [259, 411] width 65 height 65
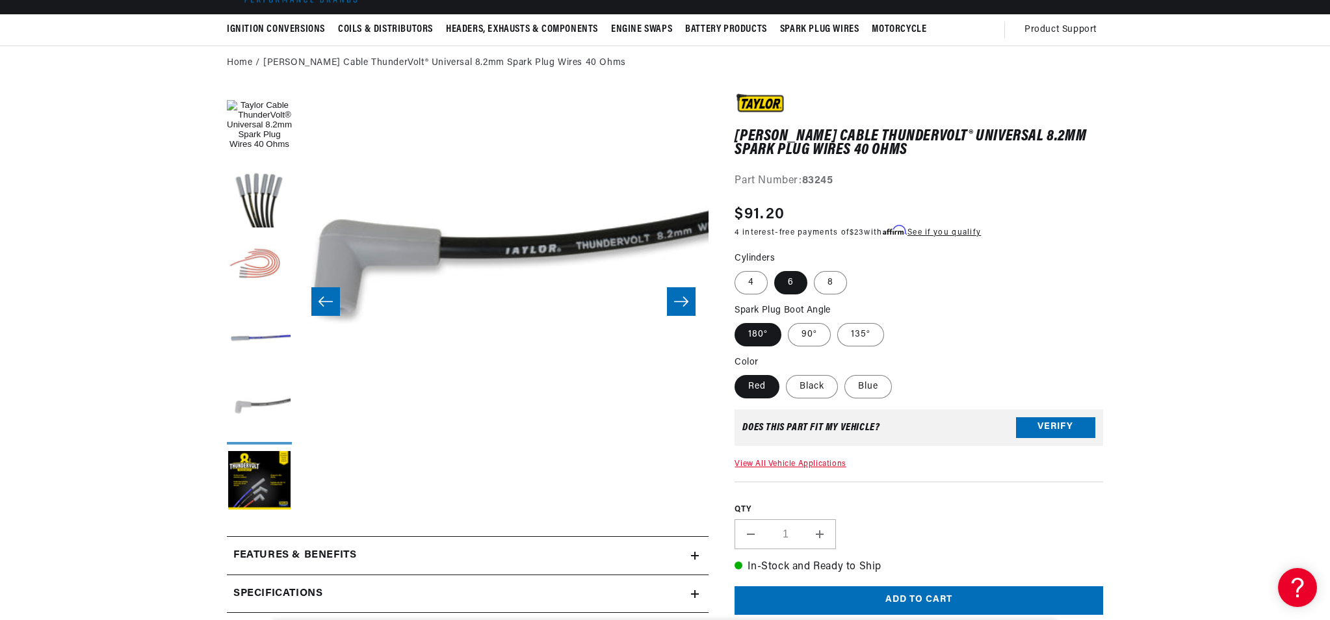
scroll to position [0, 1641]
click at [270, 276] on button "Load image 3 in gallery view" at bounding box center [259, 269] width 65 height 65
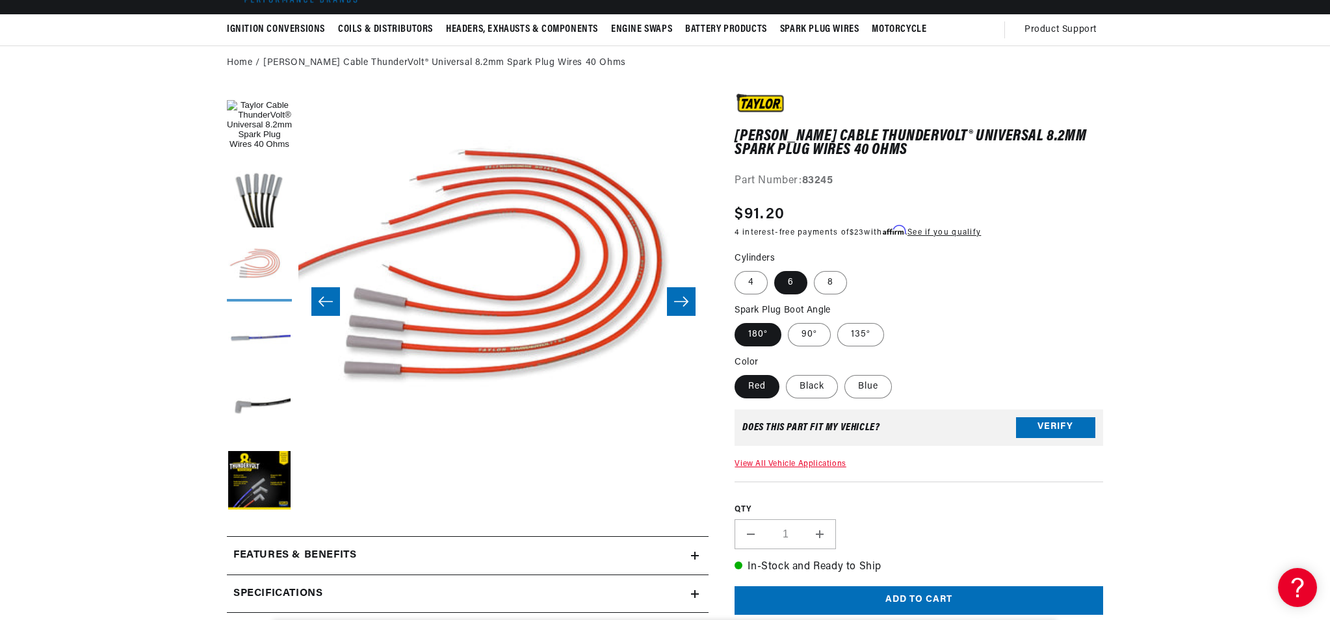
scroll to position [0, 394]
click at [829, 281] on label "8" at bounding box center [830, 282] width 33 height 23
click at [814, 269] on input "8" at bounding box center [814, 268] width 1 height 1
radio input "true"
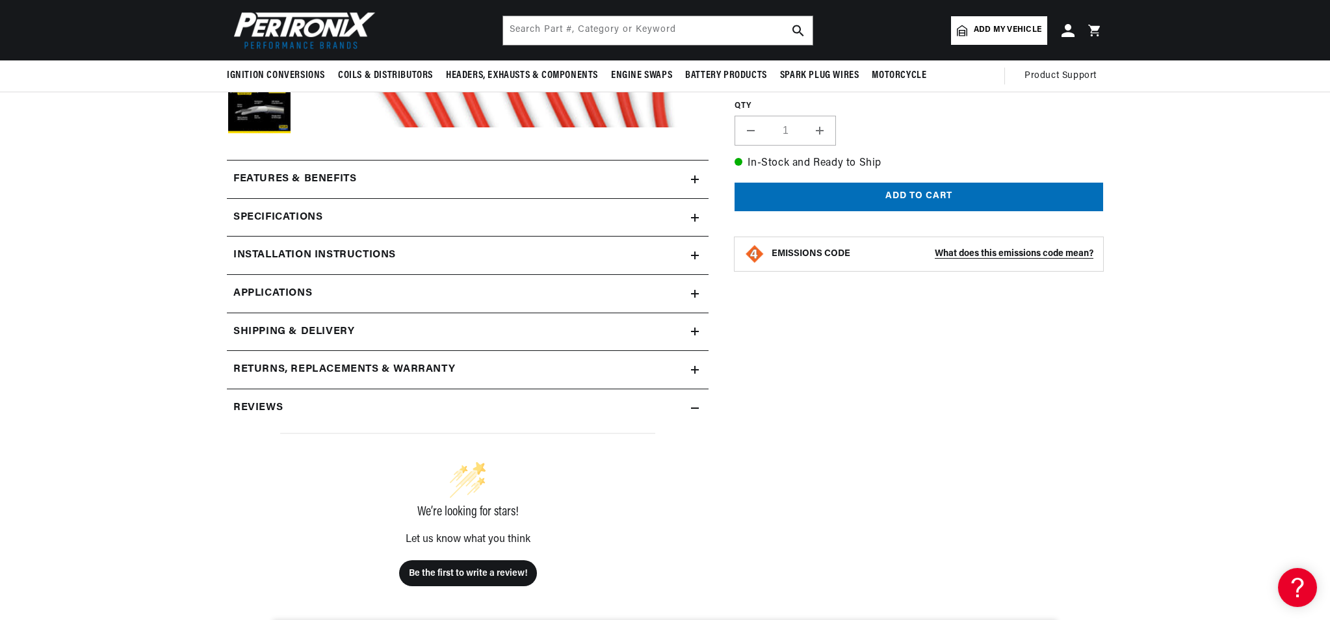
scroll to position [363, 0]
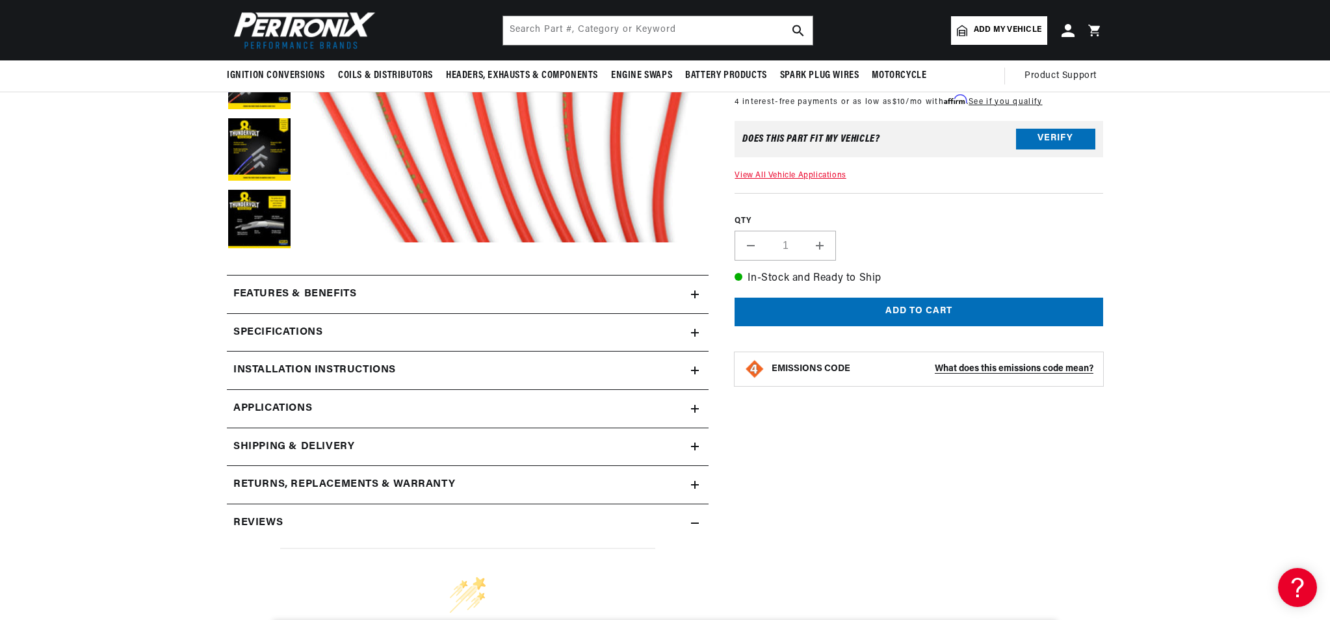
click at [379, 365] on h2 "Installation instructions" at bounding box center [314, 370] width 162 height 17
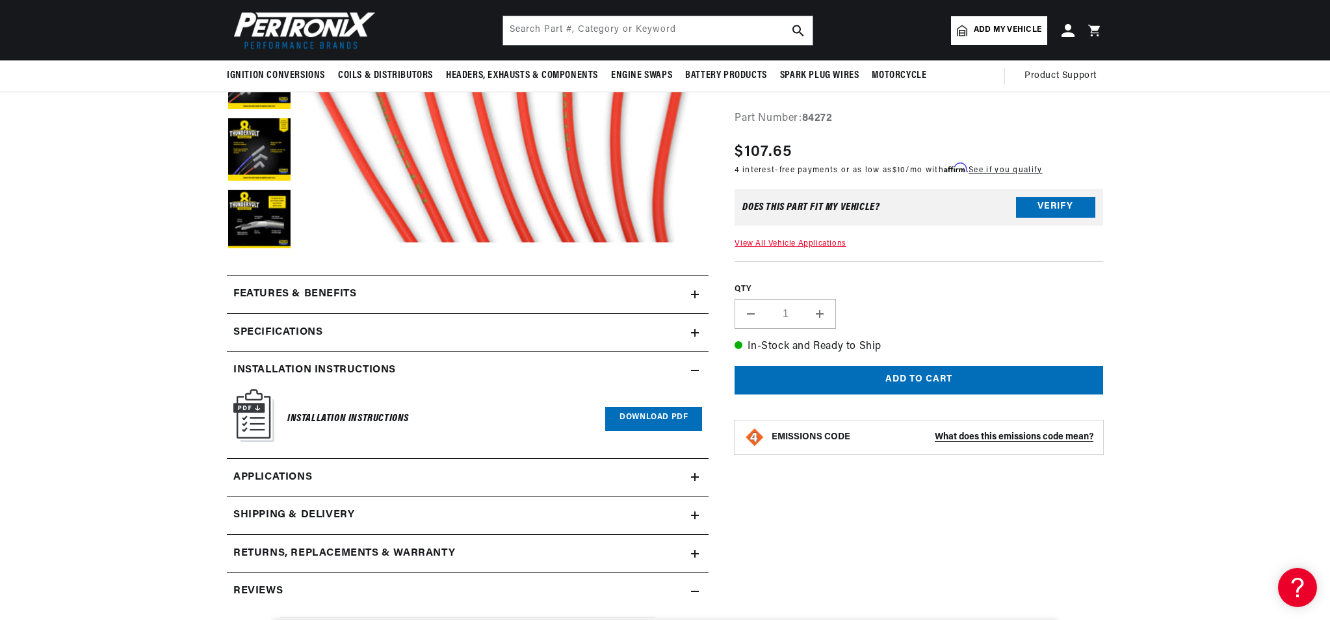
click at [662, 422] on link "Download PDF" at bounding box center [653, 419] width 97 height 24
